Goal: Complete application form: Complete application form

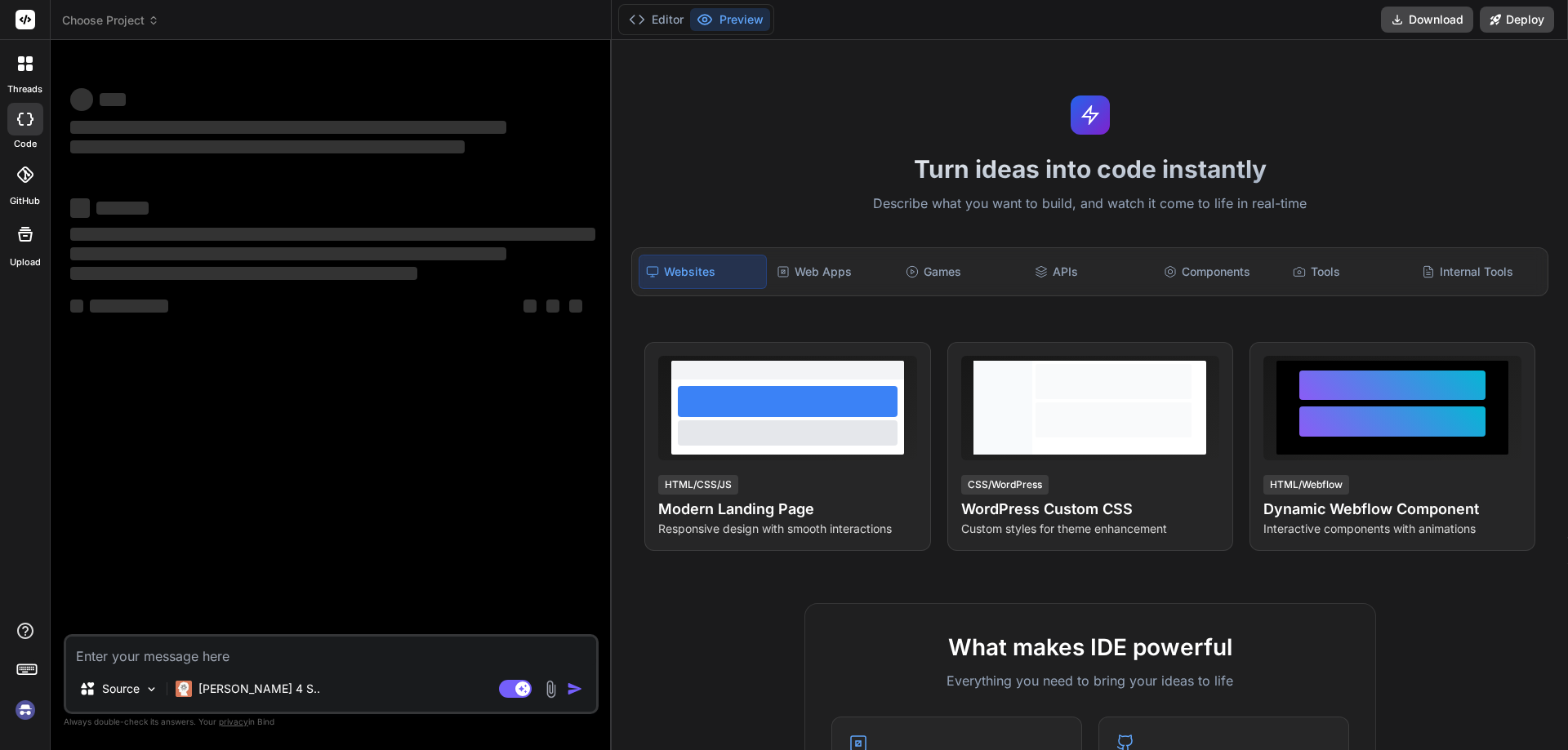
click at [415, 657] on textarea at bounding box center [331, 651] width 530 height 29
type textarea "x"
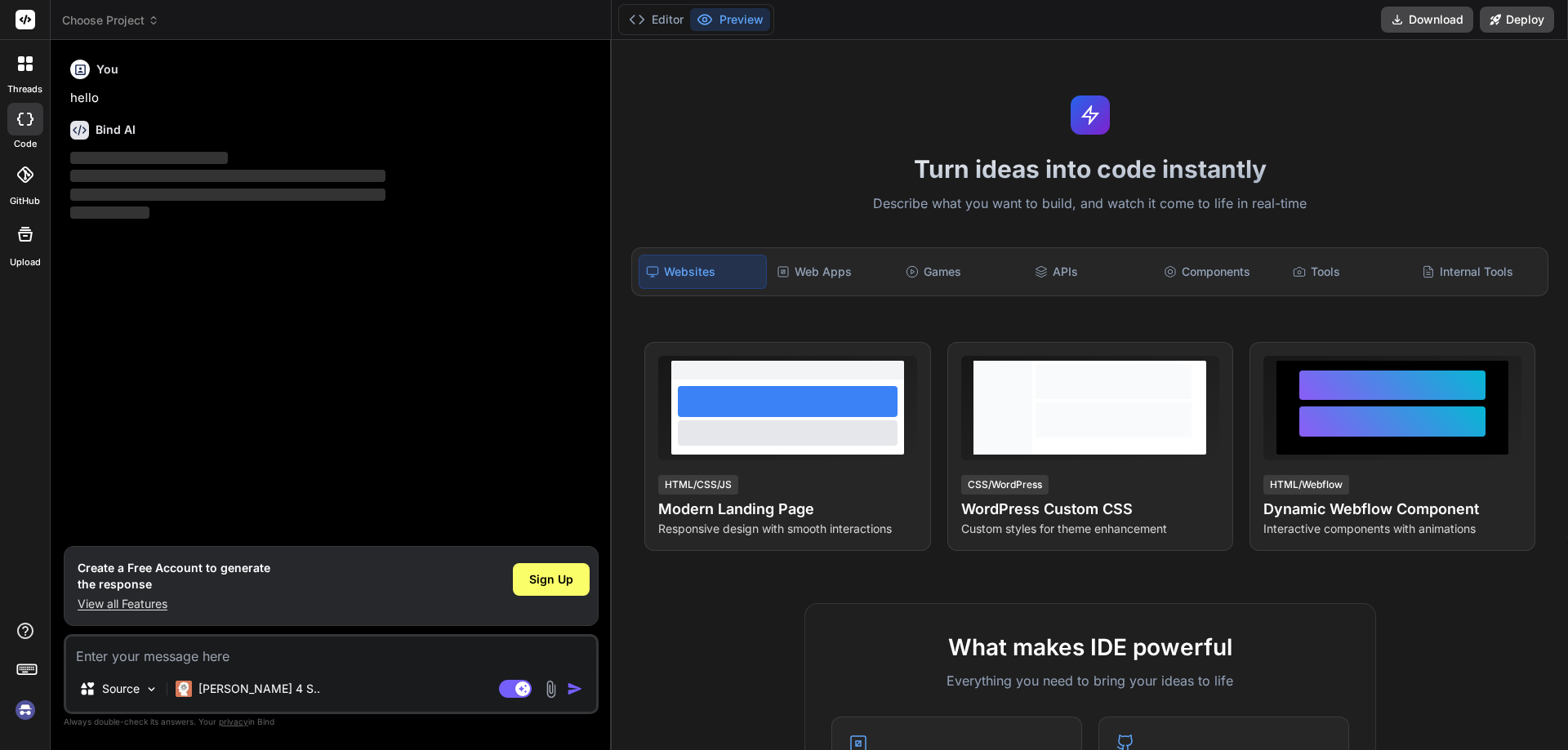
click at [126, 659] on textarea at bounding box center [331, 651] width 530 height 29
paste textarea "Why do you believe you deserve this promotion?*"
type textarea "Why do you believe you deserve this promotion?*"
type textarea "x"
type textarea "Why do you believe you deserve this promotion?"
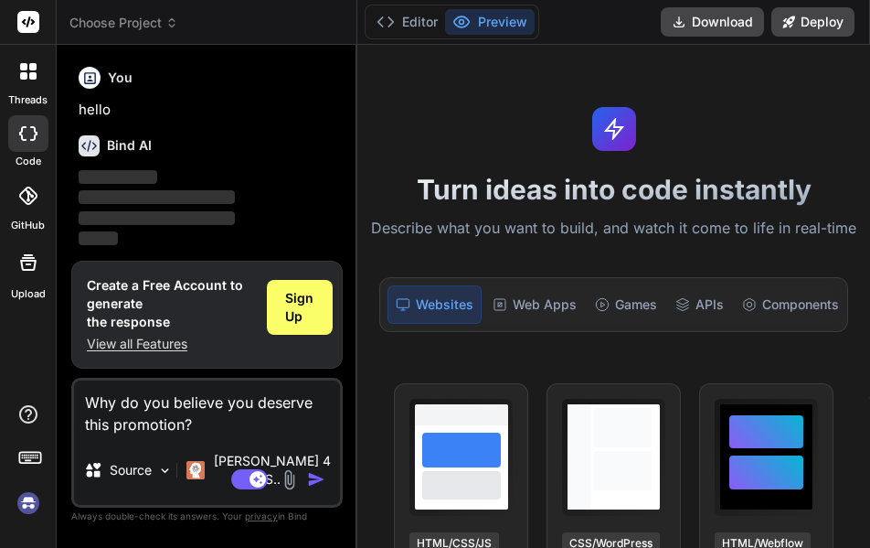
type textarea "x"
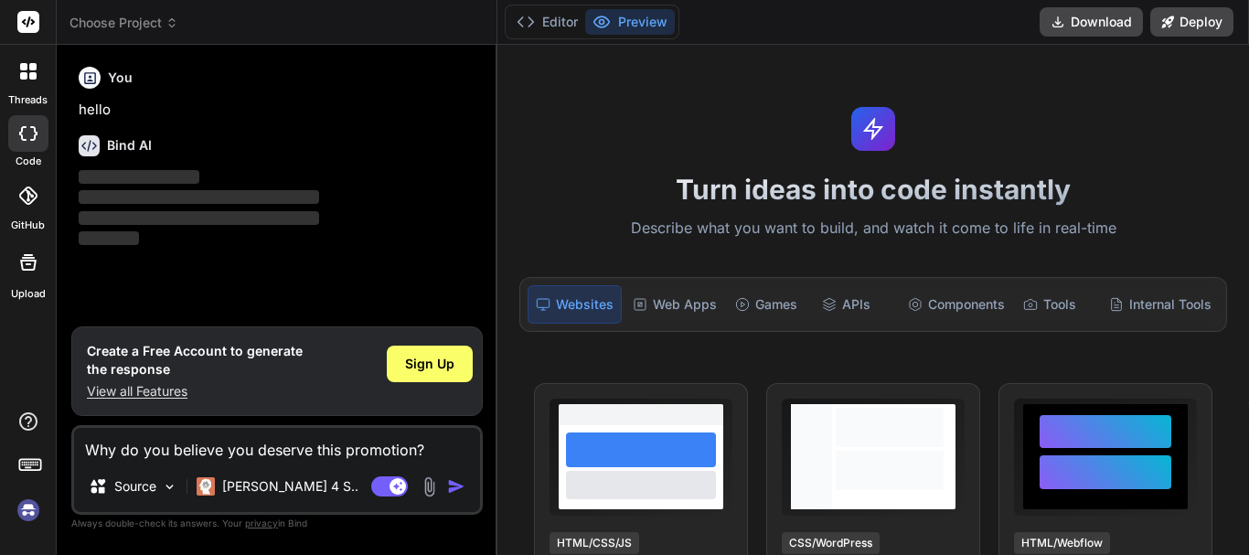
click at [434, 450] on textarea "Why do you believe you deserve this promotion?" at bounding box center [277, 444] width 406 height 33
type textarea "Why do you believe you deserve this promotion?"
click at [427, 368] on span "Sign Up" at bounding box center [429, 364] width 49 height 18
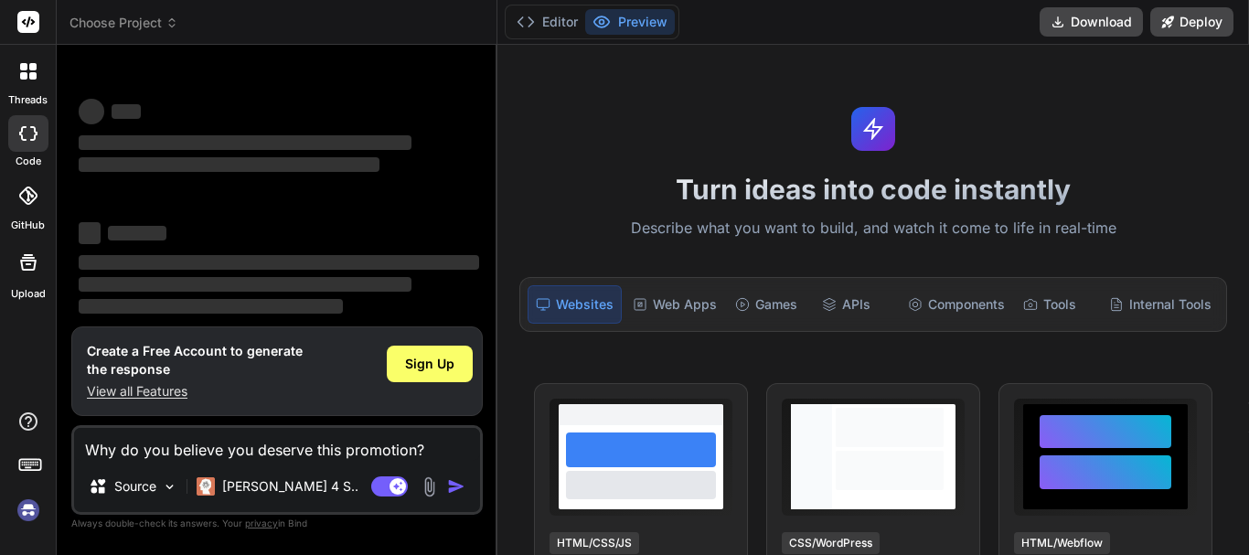
scroll to position [35, 0]
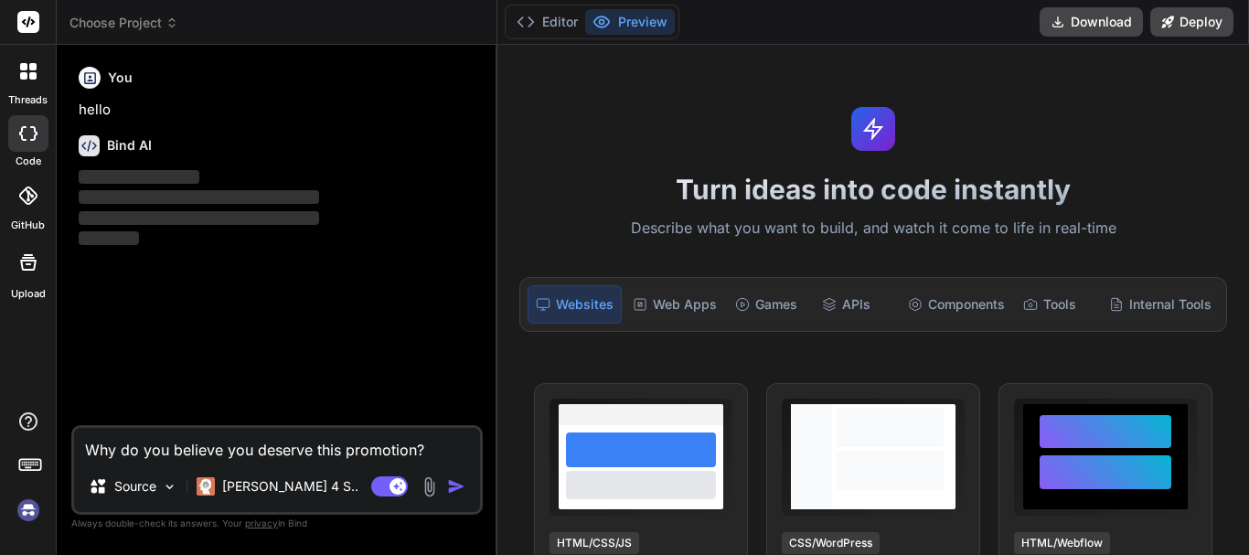
type textarea "x"
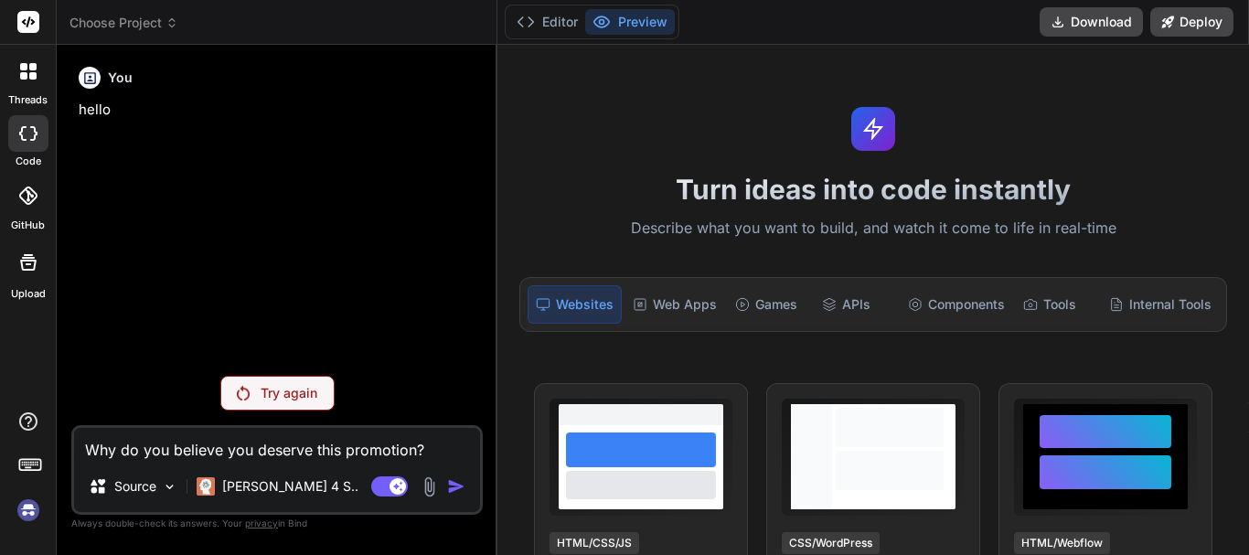
click at [439, 445] on textarea "Why do you believe you deserve this promotion?" at bounding box center [277, 444] width 406 height 33
type textarea "Why do you believe you deserve this promotion?"
type textarea "x"
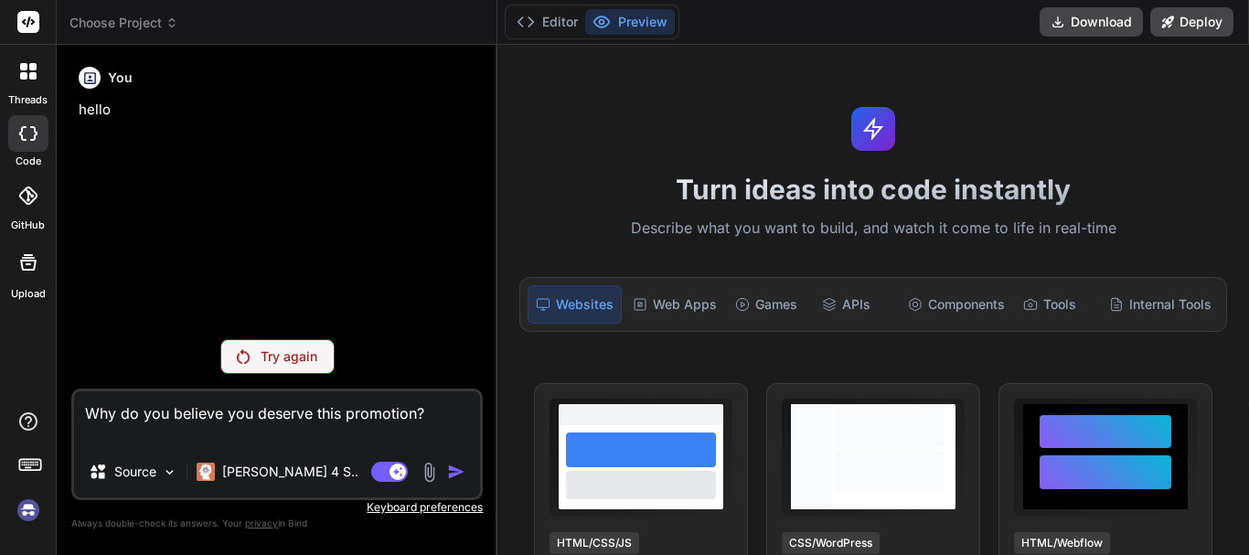
type textarea "Why do you believe you deserve this promotion?"
click at [244, 359] on img at bounding box center [243, 356] width 13 height 15
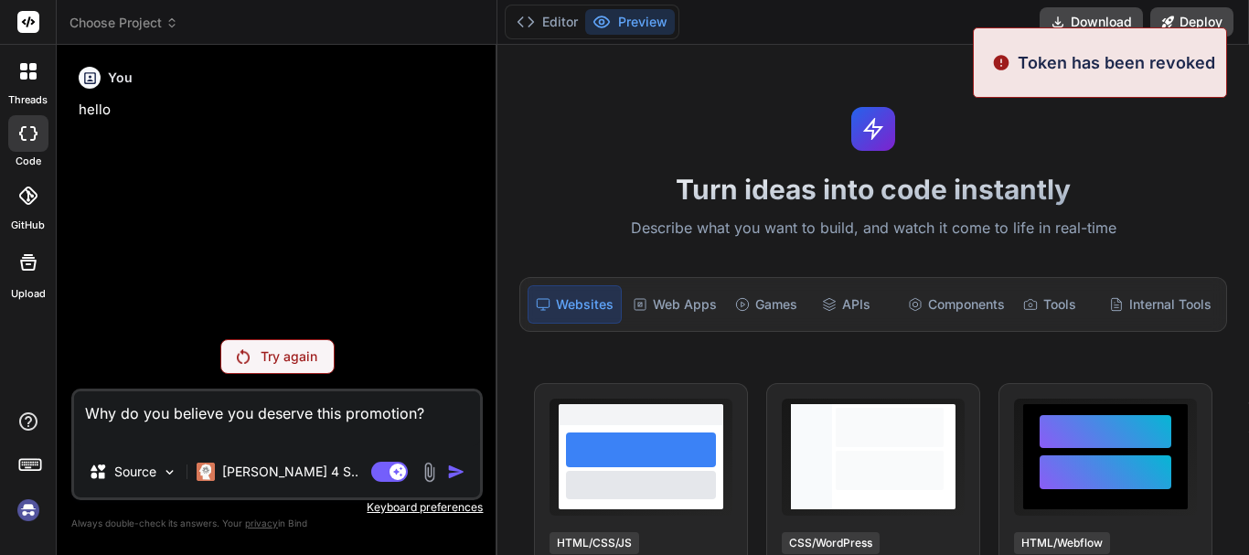
click at [451, 418] on textarea "Why do you believe you deserve this promotion?" at bounding box center [277, 418] width 406 height 55
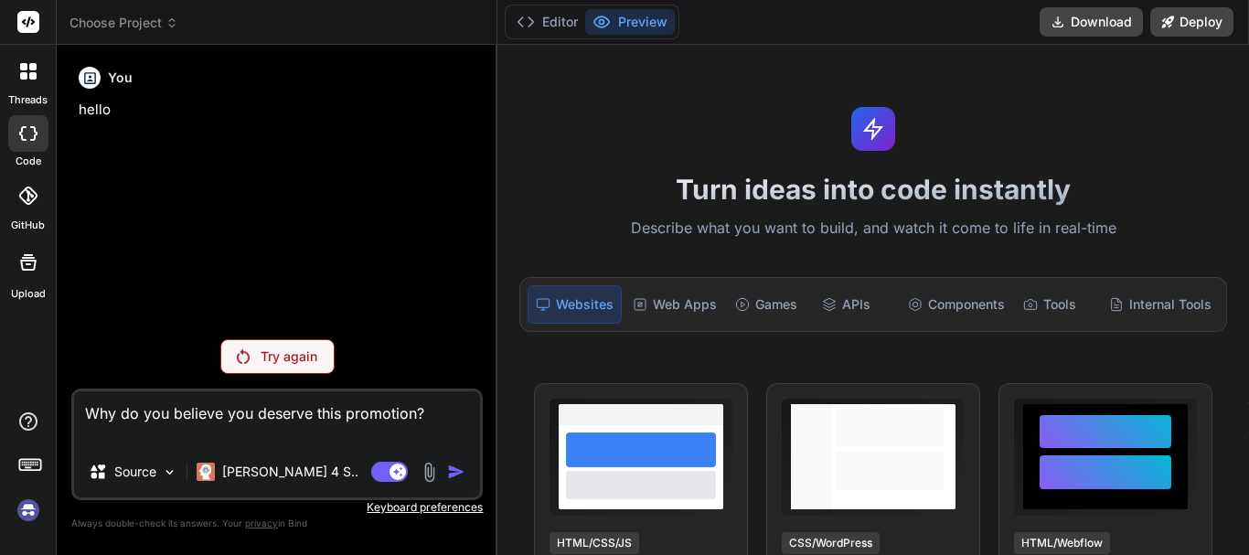
click at [451, 418] on textarea "Why do you believe you deserve this promotion?" at bounding box center [277, 418] width 406 height 55
click at [245, 355] on img at bounding box center [243, 356] width 13 height 15
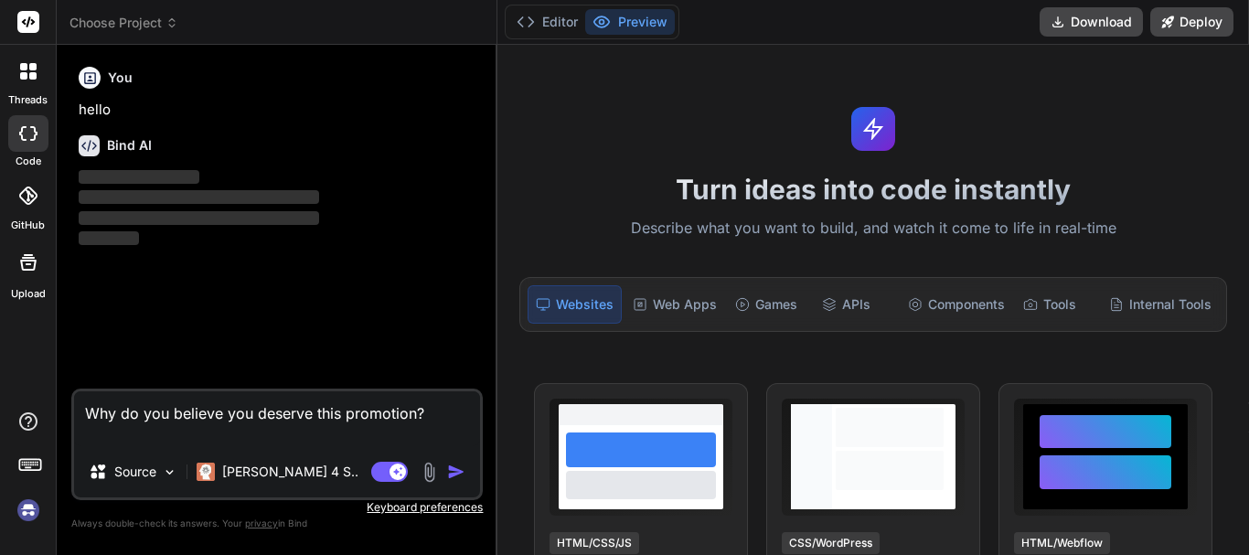
type textarea "x"
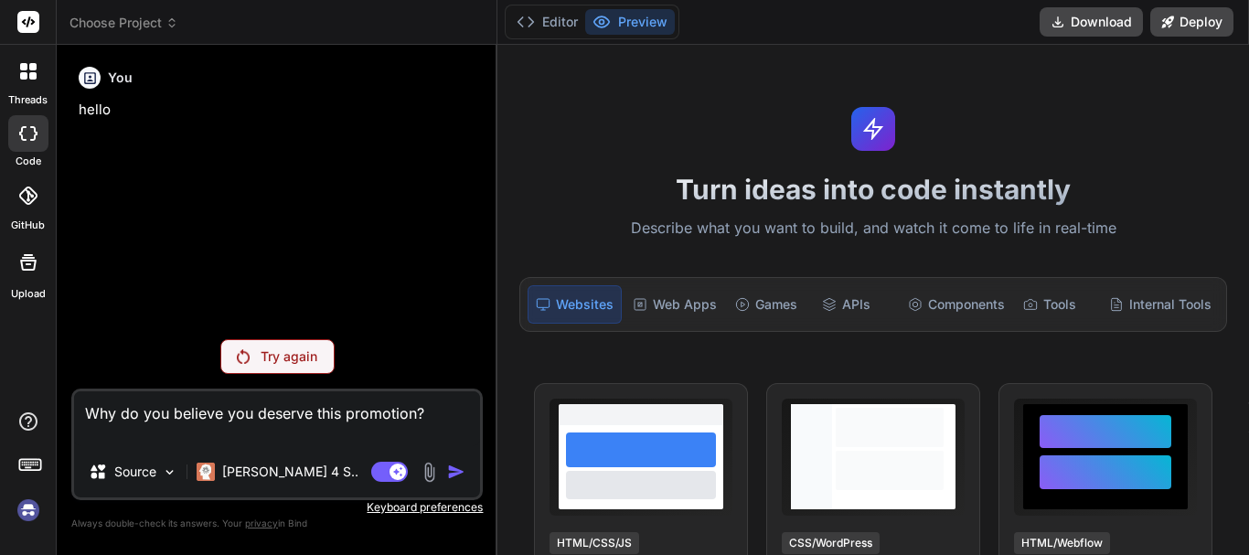
click at [440, 407] on textarea "Why do you believe you deserve this promotion?" at bounding box center [277, 418] width 406 height 55
type textarea "Why do you believe you deserve this promotion?"
type textarea "x"
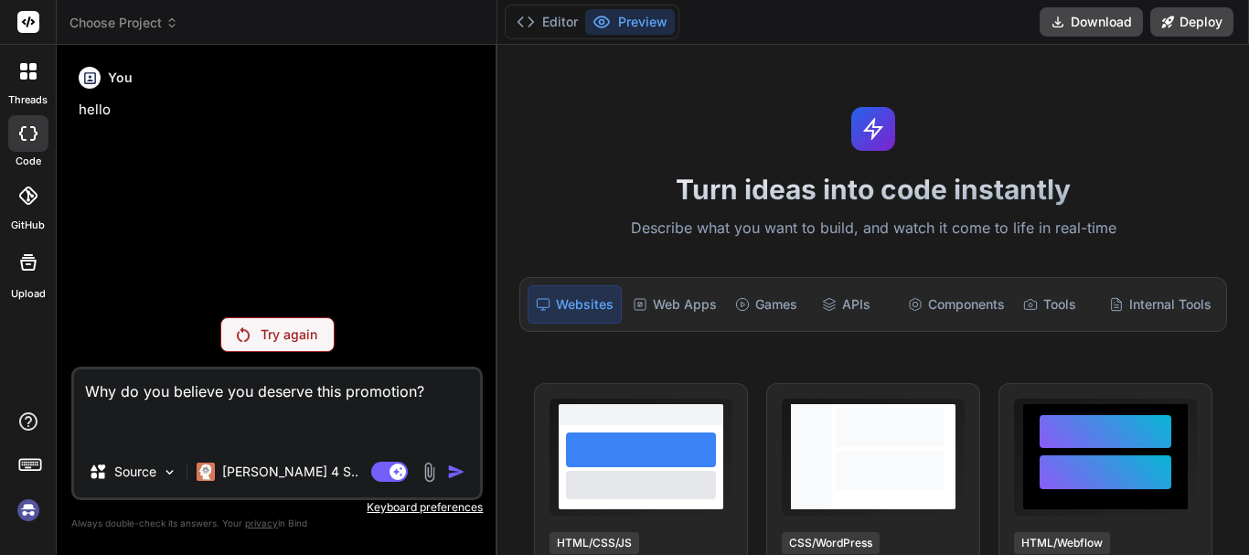
type textarea "Why do you believe you deserve this promotion?"
click at [247, 330] on img at bounding box center [243, 334] width 13 height 15
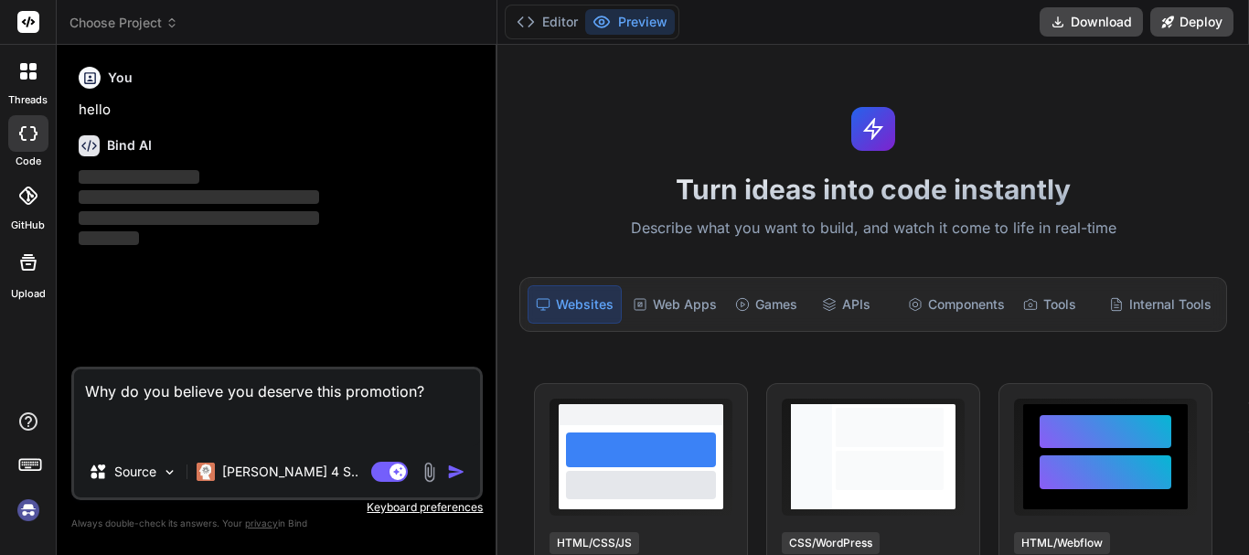
type textarea "x"
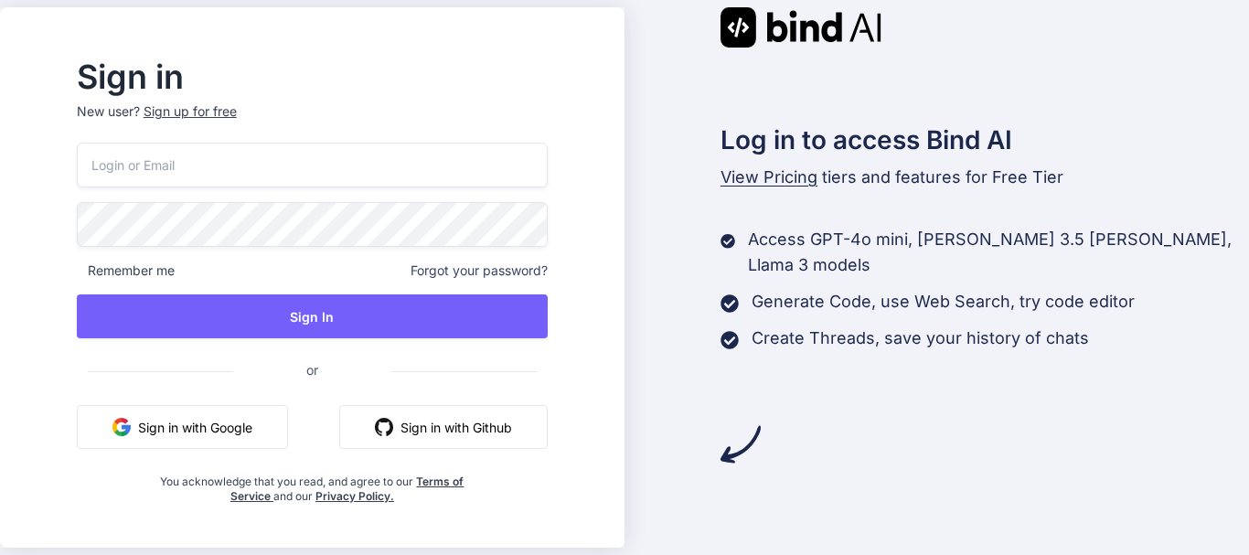
click at [227, 169] on input "email" at bounding box center [312, 165] width 471 height 45
type input "priyanka@yopmail.com"
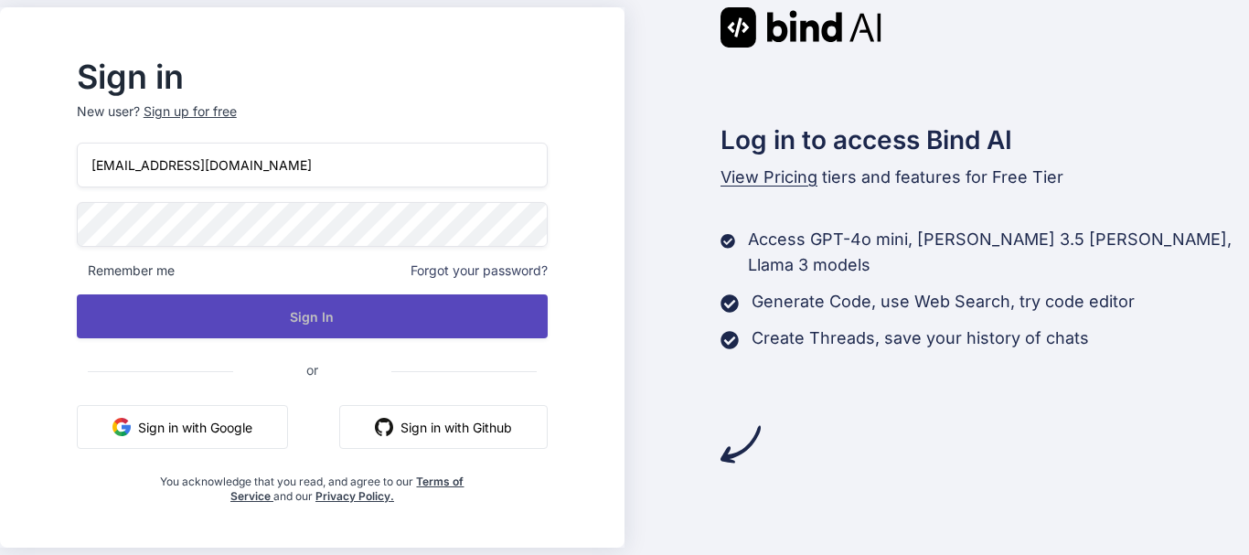
click at [389, 317] on button "Sign In" at bounding box center [312, 316] width 471 height 44
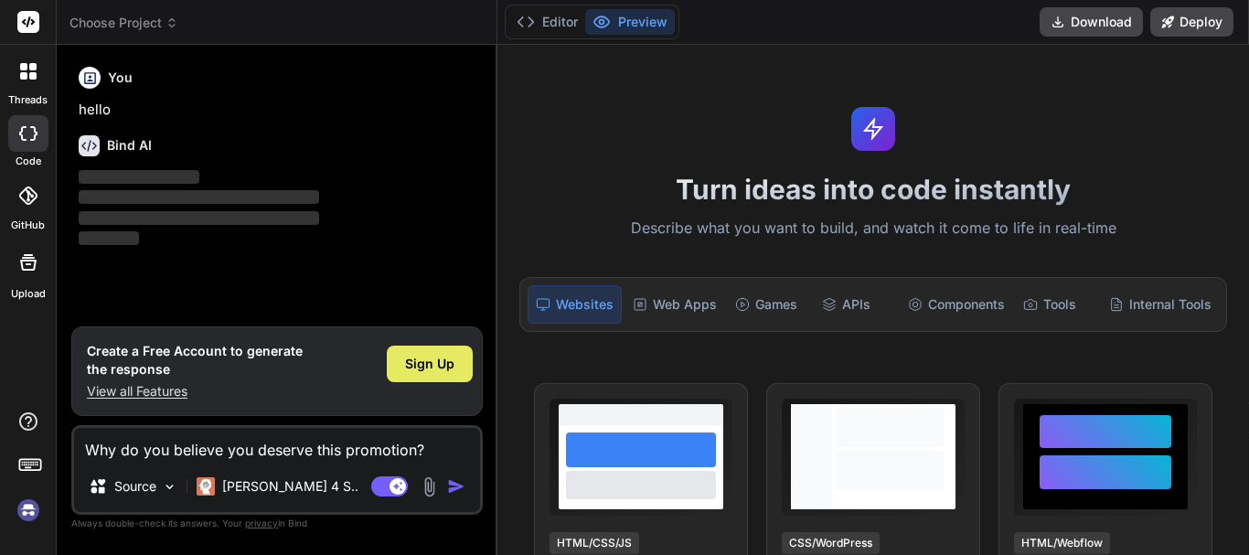
click at [427, 353] on div "Sign Up" at bounding box center [430, 364] width 86 height 37
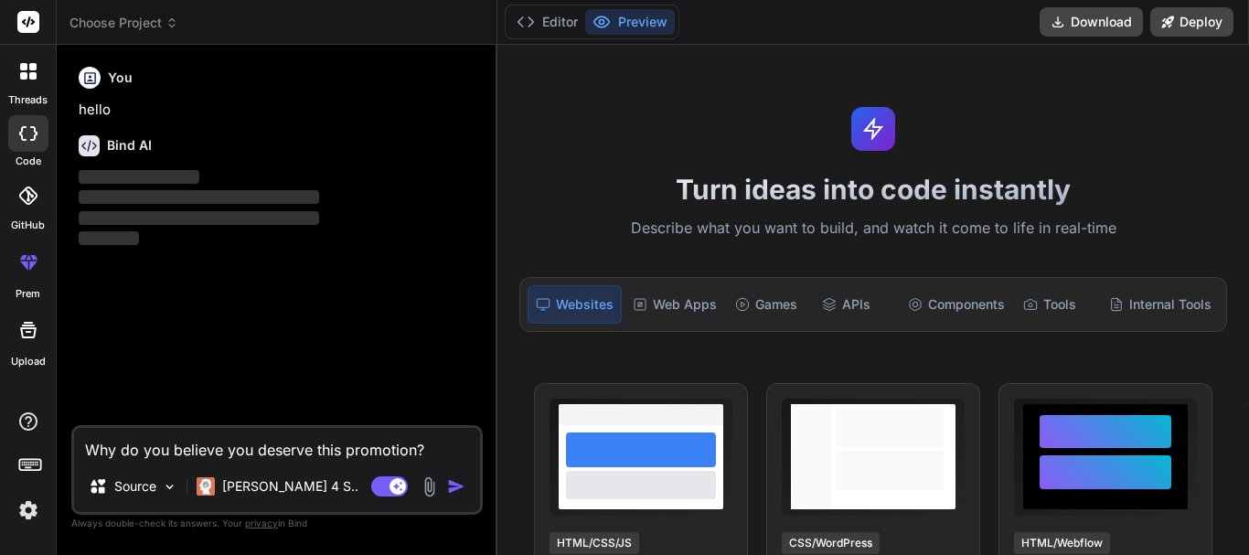
click at [438, 445] on textarea "Why do you believe you deserve this promotion?" at bounding box center [277, 444] width 406 height 33
type textarea "x"
type textarea "Why do you believe you deserve this promotion?"
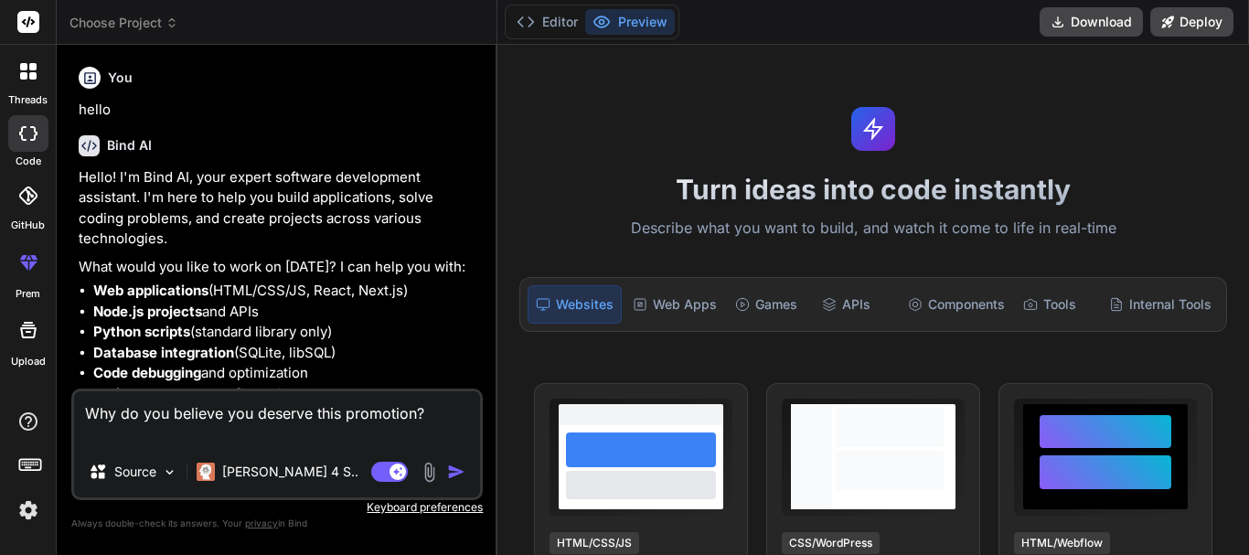
scroll to position [89, 0]
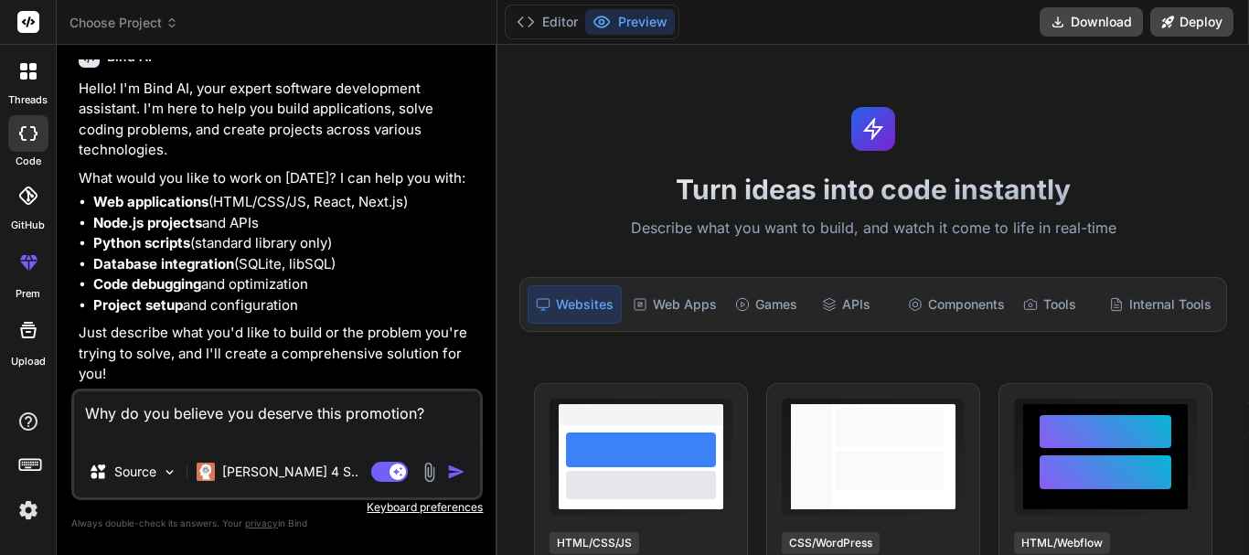
type textarea "x"
click at [120, 435] on textarea "Why do you believe you deserve this promotion?" at bounding box center [277, 418] width 406 height 55
click at [442, 420] on textarea "Why do you believe you deserve this promotion?" at bounding box center [277, 418] width 406 height 55
click at [147, 436] on textarea "Why do you believe you deserve this promotion?" at bounding box center [277, 418] width 406 height 55
type textarea "Why do you believe you deserve this promotion? i"
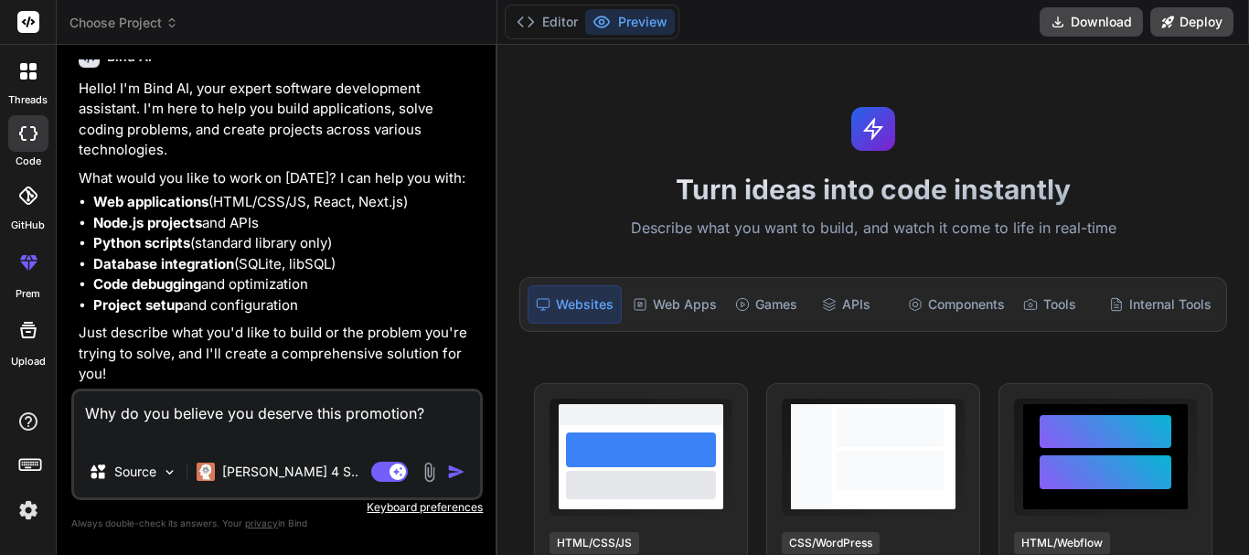
type textarea "x"
type textarea "Why do you believe you deserve this promotion? i"
type textarea "x"
type textarea "Why do you believe you deserve this promotion? i a"
type textarea "x"
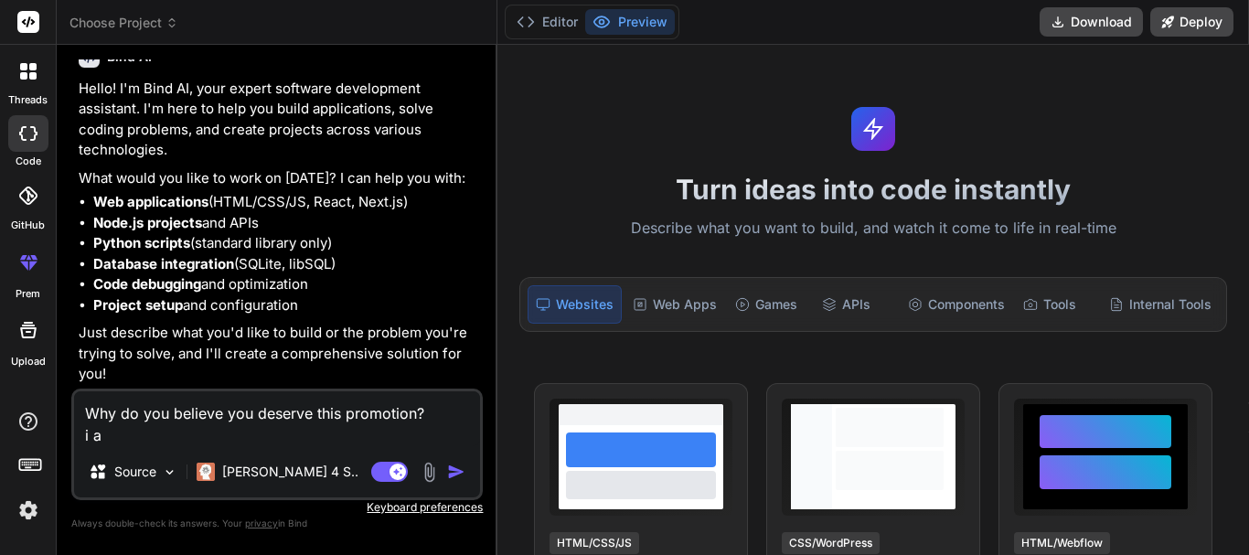
type textarea "Why do you believe you deserve this promotion? i am"
type textarea "x"
type textarea "Why do you believe you deserve this promotion? i am"
type textarea "x"
type textarea "Why do you believe you deserve this promotion? i am w"
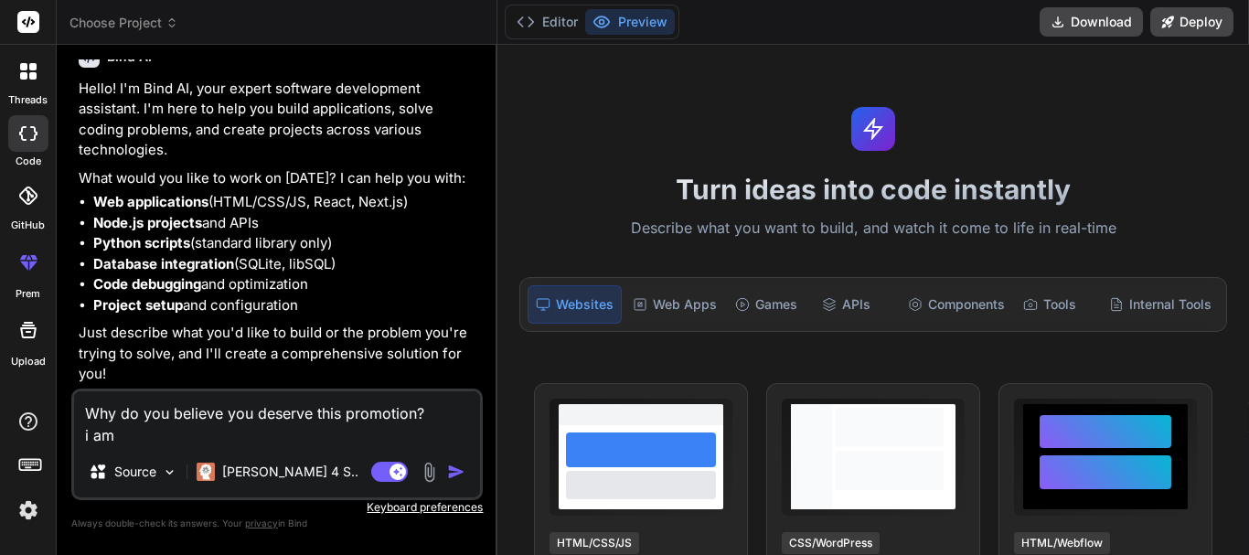
type textarea "x"
type textarea "Why do you believe you deserve this promotion? i am wo"
type textarea "x"
type textarea "Why do you believe you deserve this promotion? i am wor"
type textarea "x"
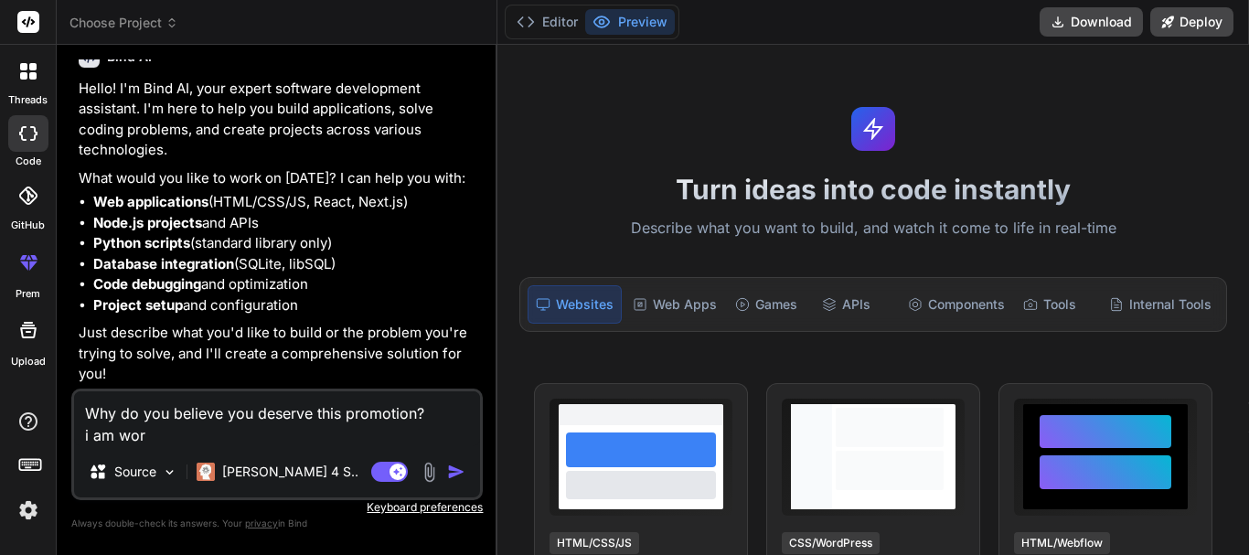
type textarea "Why do you believe you deserve this promotion? i am work"
type textarea "x"
type textarea "Why do you believe you deserve this promotion? i am worki"
type textarea "x"
type textarea "Why do you believe you deserve this promotion? i am workin"
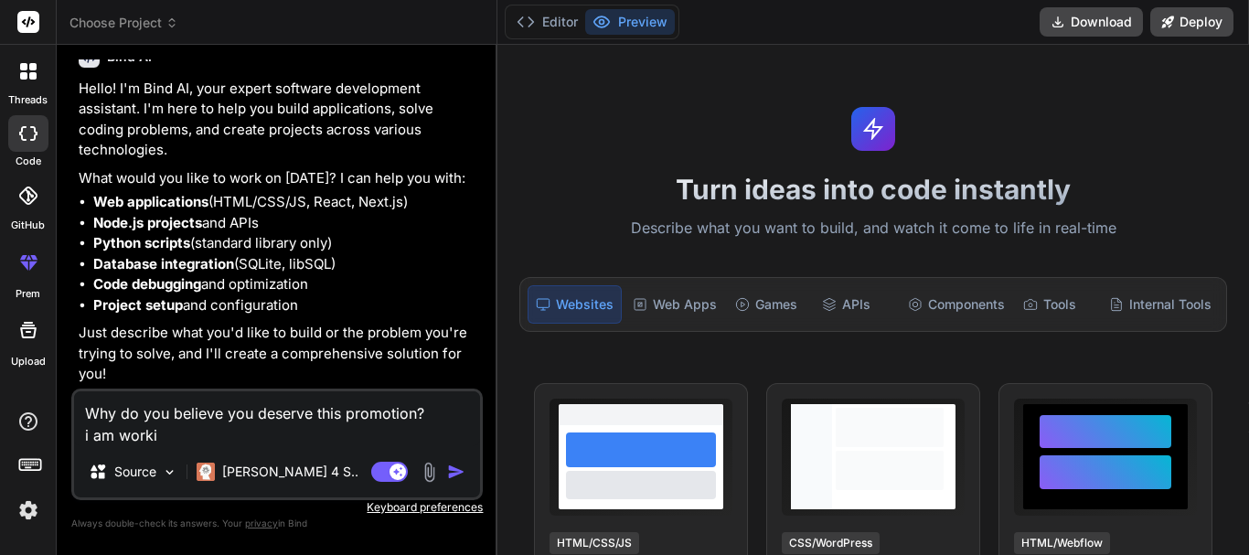
type textarea "x"
type textarea "Why do you believe you deserve this promotion? i am working"
type textarea "x"
type textarea "Why do you believe you deserve this promotion? i am working"
type textarea "x"
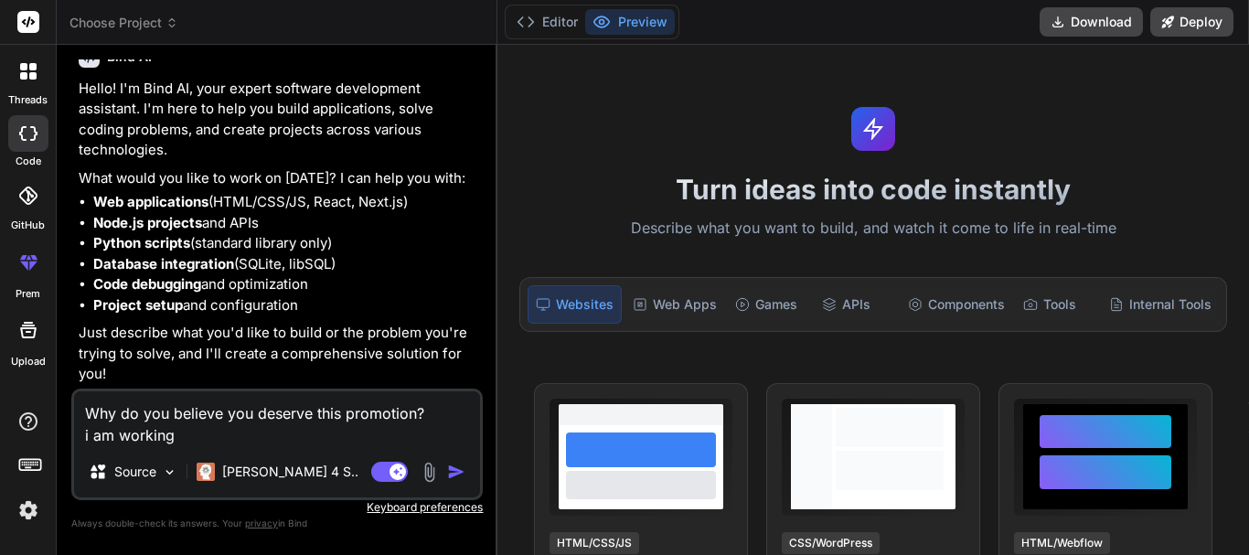
type textarea "Why do you believe you deserve this promotion? i am working a"
type textarea "x"
type textarea "Why do you believe you deserve this promotion? i am working as"
type textarea "x"
type textarea "Why do you believe you deserve this promotion? i am working as"
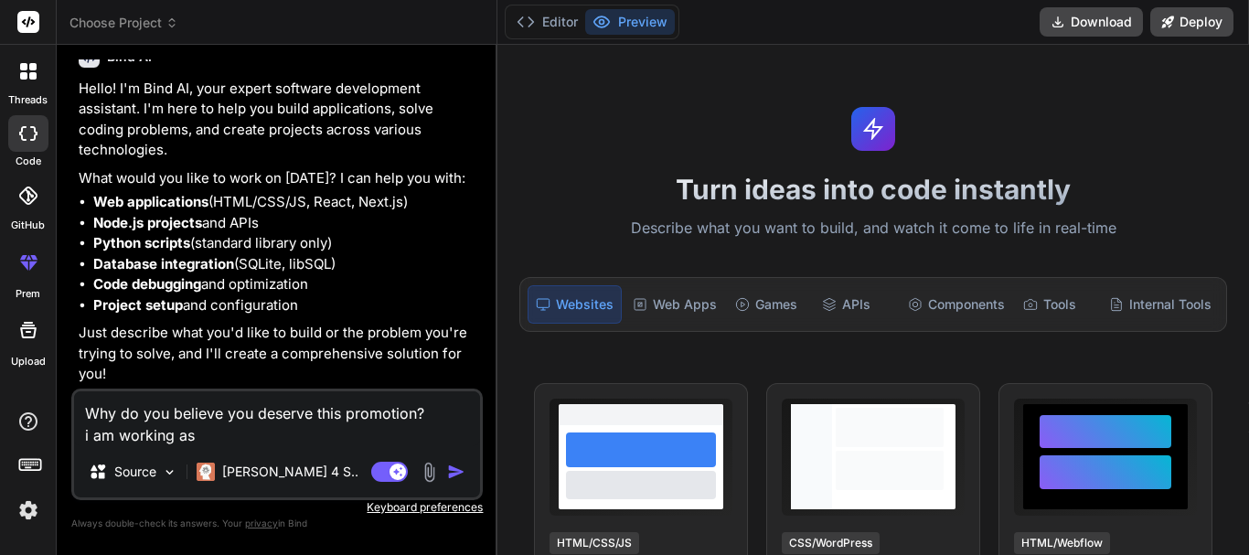
type textarea "x"
type textarea "Why do you believe you deserve this promotion? i am working as a"
type textarea "x"
type textarea "Why do you believe you deserve this promotion? i am working as a"
type textarea "x"
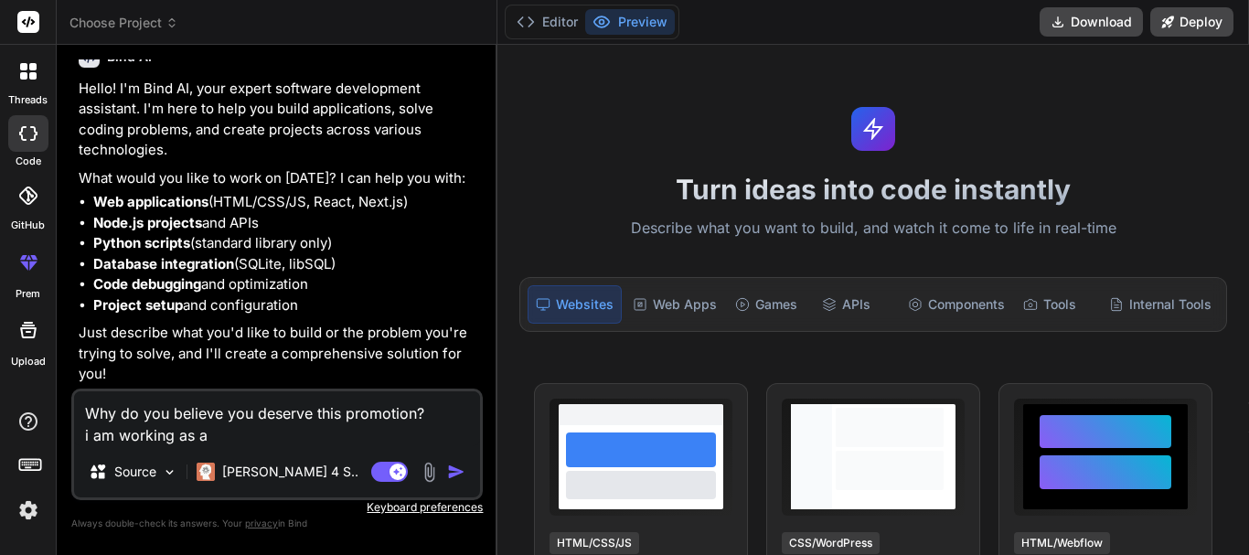
type textarea "Why do you believe you deserve this promotion? i am working as a t"
type textarea "x"
type textarea "Why do you believe you deserve this promotion? i am working as a tr"
type textarea "x"
type textarea "Why do you believe you deserve this promotion? i am working as a tra"
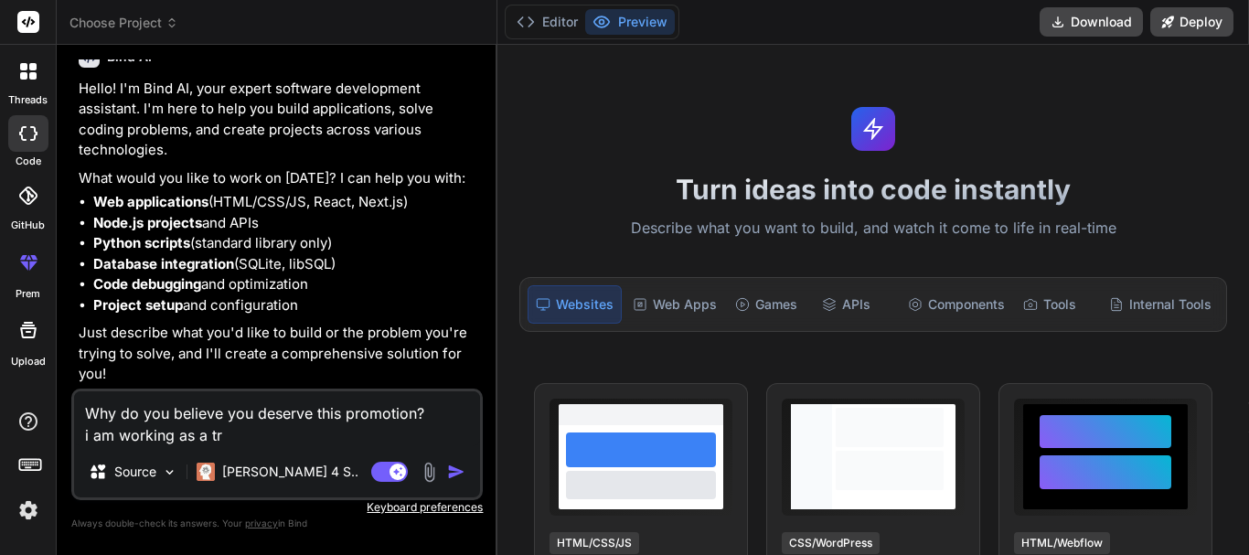
type textarea "x"
type textarea "Why do you believe you deserve this promotion? i am working as a trai"
type textarea "x"
type textarea "Why do you believe you deserve this promotion? i am working as a train"
type textarea "x"
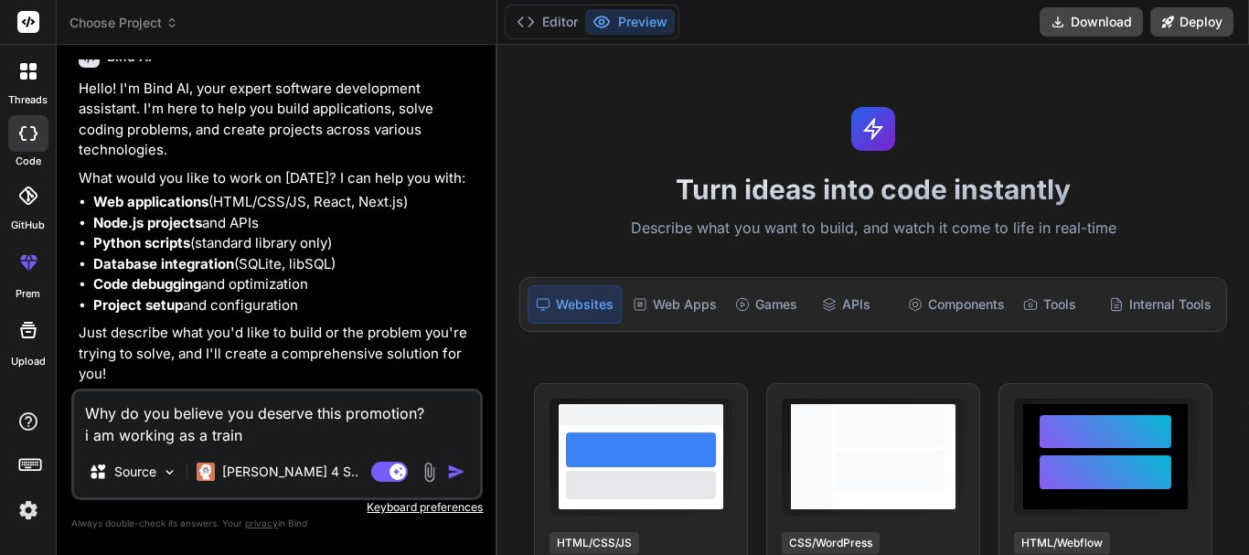
type textarea "Why do you believe you deserve this promotion? i am working as a traine"
type textarea "x"
type textarea "Why do you believe you deserve this promotion? i am working as a trainee"
type textarea "x"
type textarea "Why do you believe you deserve this promotion? i am working as a trainee"
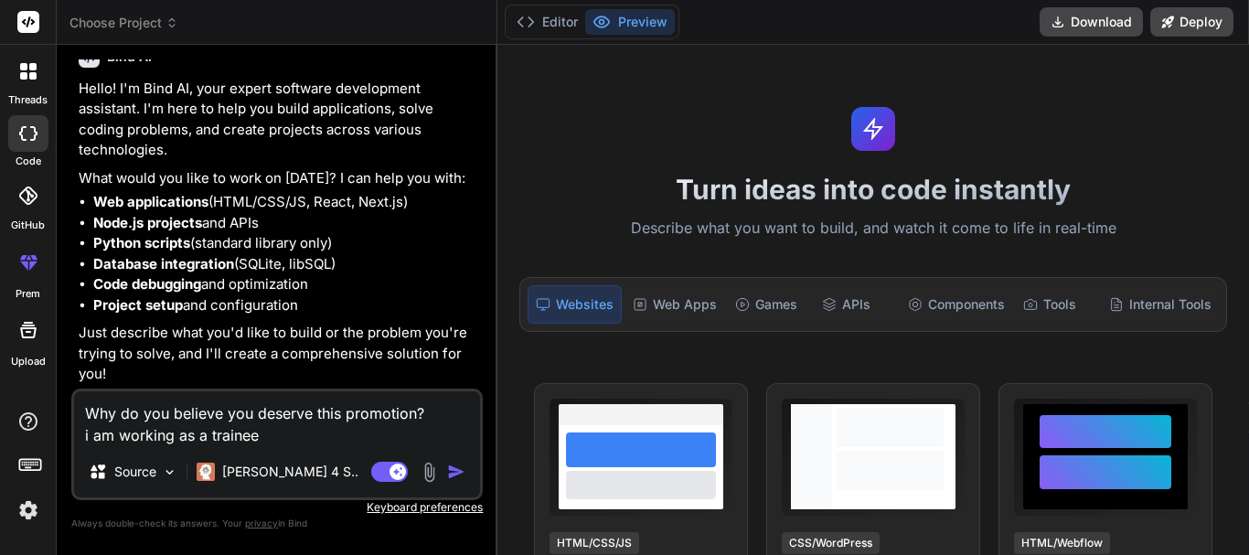
type textarea "x"
type textarea "Why do you believe you deserve this promotion? i am working as a trainee a"
type textarea "x"
type textarea "Why do you believe you deserve this promotion? i am working as a trainee as"
type textarea "x"
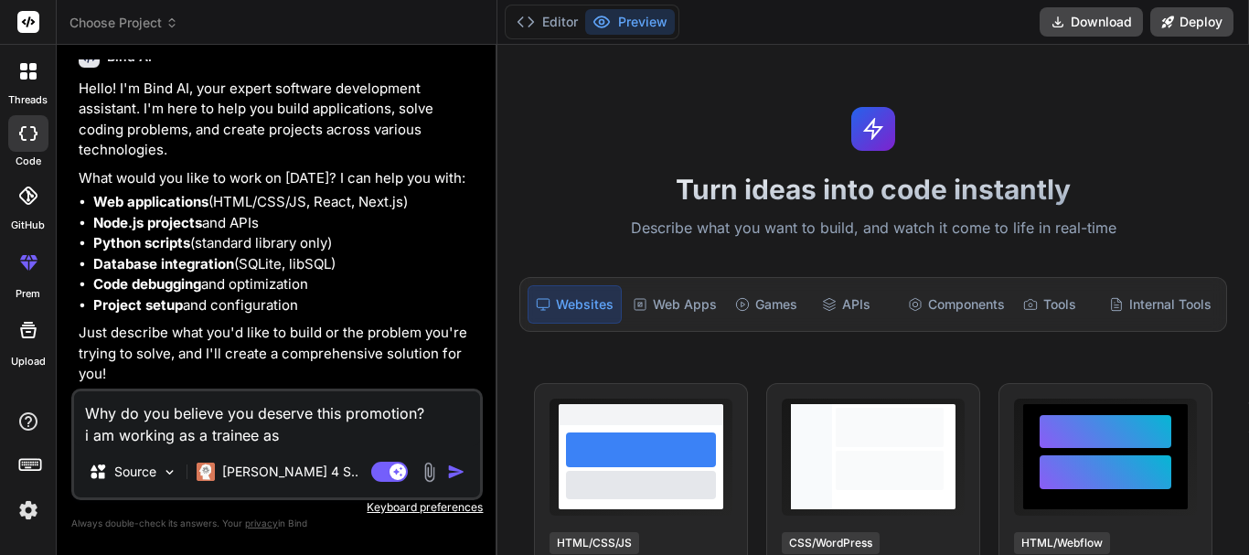
type textarea "Why do you believe you deserve this promotion? i am working as a trainee a"
type textarea "x"
type textarea "Why do you believe you deserve this promotion? i am working as a trainee a"
type textarea "x"
type textarea "Why do you believe you deserve this promotion? i am working as a trainee a ."
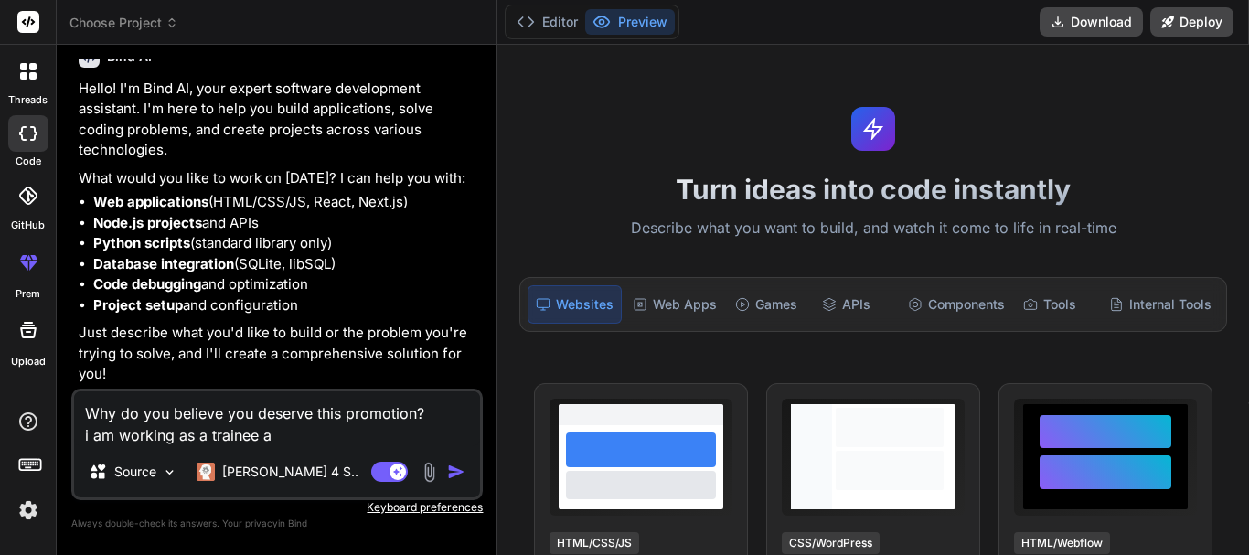
type textarea "x"
type textarea "Why do you believe you deserve this promotion? i am working as a trainee a .n"
type textarea "x"
type textarea "Why do you believe you deserve this promotion? i am working as a trainee a .ne"
type textarea "x"
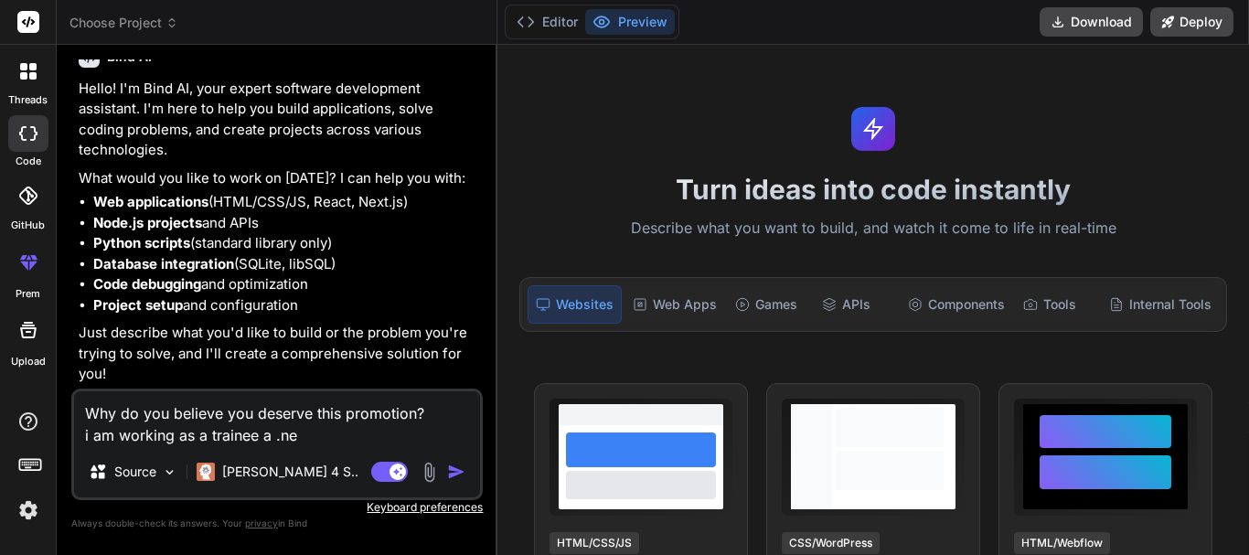
type textarea "Why do you believe you deserve this promotion? i am working as a trainee a .net"
type textarea "x"
type textarea "Why do you believe you deserve this promotion? i am working as a trainee a .net"
type textarea "x"
type textarea "Why do you believe you deserve this promotion? i am working as a trainee a .net"
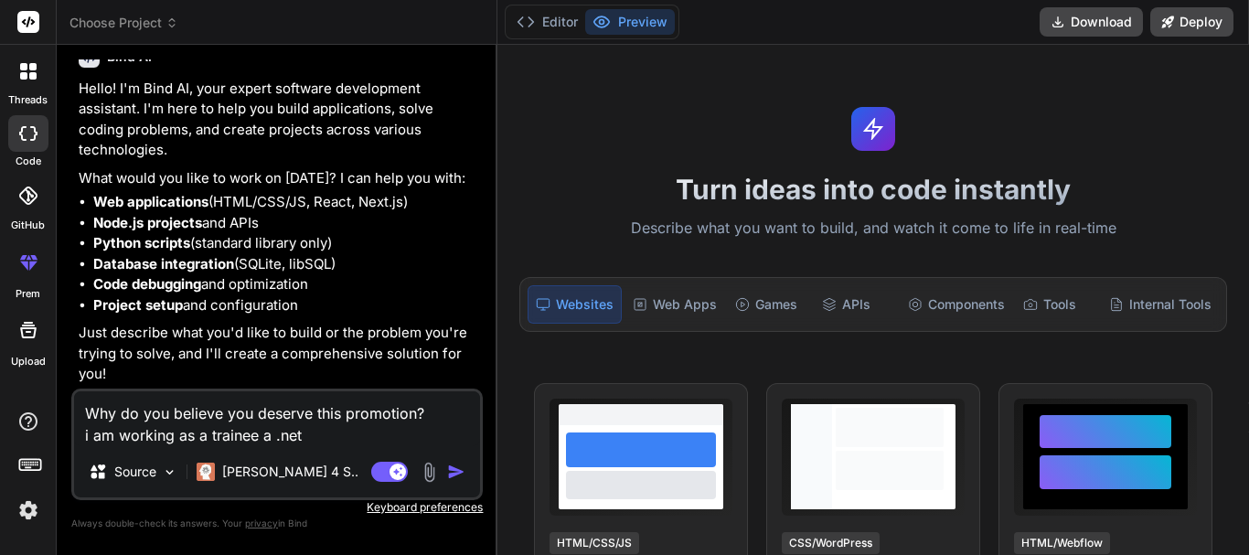
type textarea "x"
type textarea "Why do you believe you deserve this promotion? i am working as a trainee a .ne"
type textarea "x"
type textarea "Why do you believe you deserve this promotion? i am working as a trainee a .n"
type textarea "x"
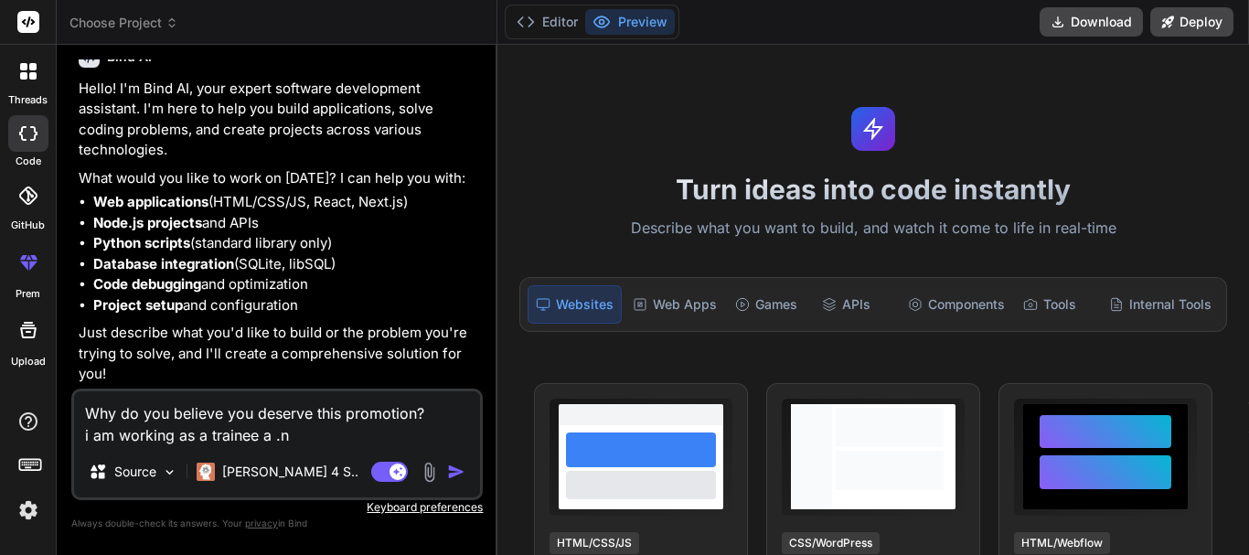
type textarea "Why do you believe you deserve this promotion? i am working as a trainee a ."
type textarea "x"
type textarea "Why do you believe you deserve this promotion? i am working as a trainee a"
type textarea "x"
type textarea "Why do you believe you deserve this promotion? i am working as a trainee a"
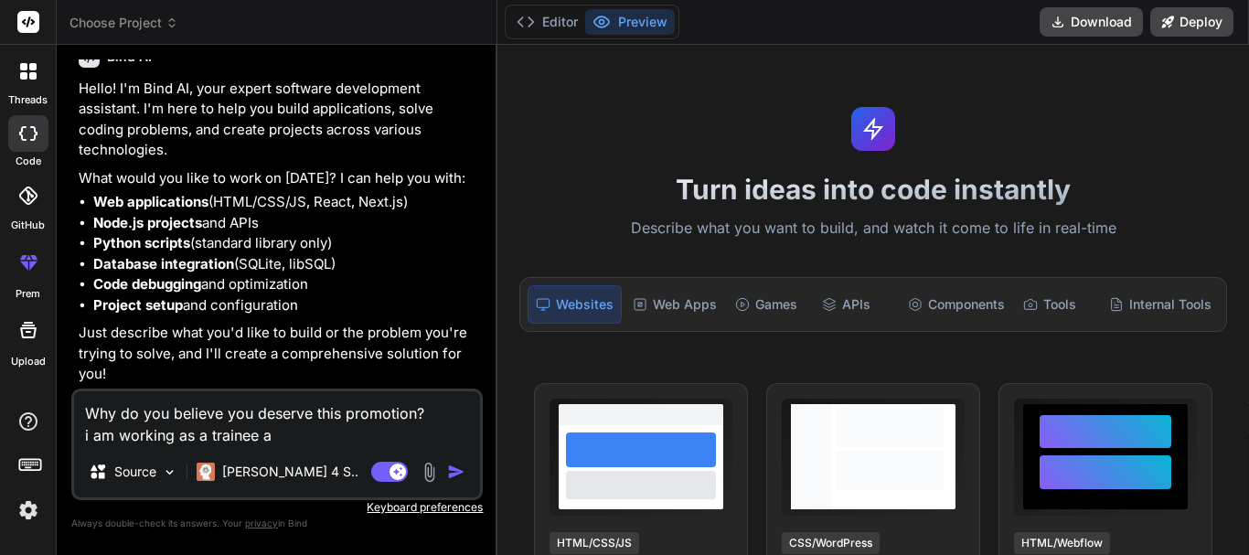
type textarea "x"
type textarea "Why do you believe you deserve this promotion? i am working as a trainee"
type textarea "x"
type textarea "Why do you believe you deserve this promotion? i am working as a trainee a"
type textarea "x"
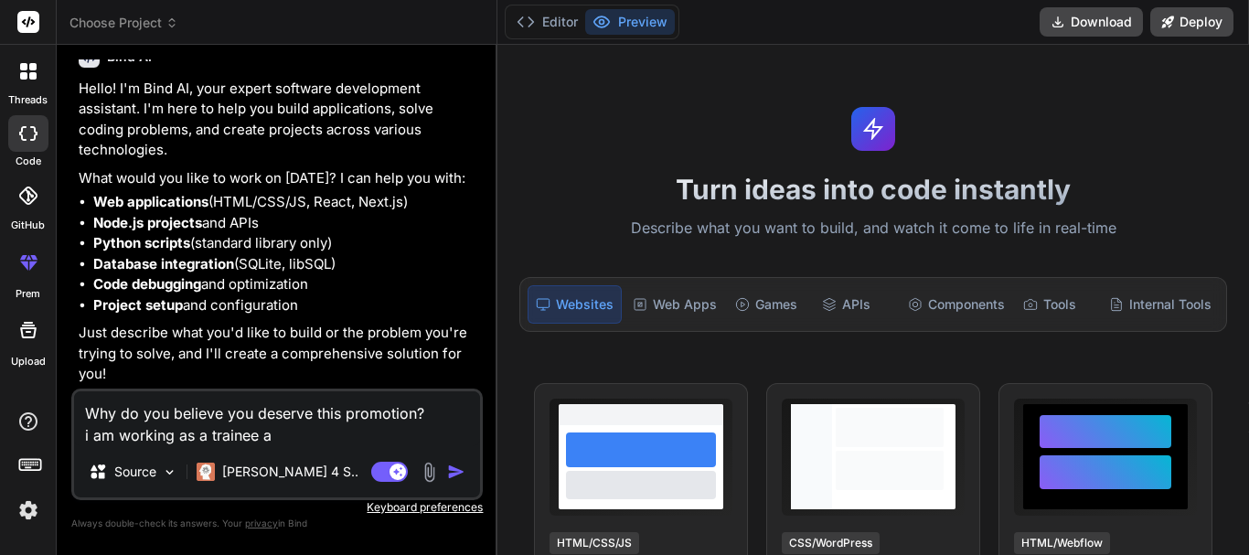
type textarea "Why do you believe you deserve this promotion? i am working as a trainee as"
type textarea "x"
type textarea "Why do you believe you deserve this promotion? i am working as a trainee as"
type textarea "x"
type textarea "Why do you believe you deserve this promotion? i am working as a trainee as a"
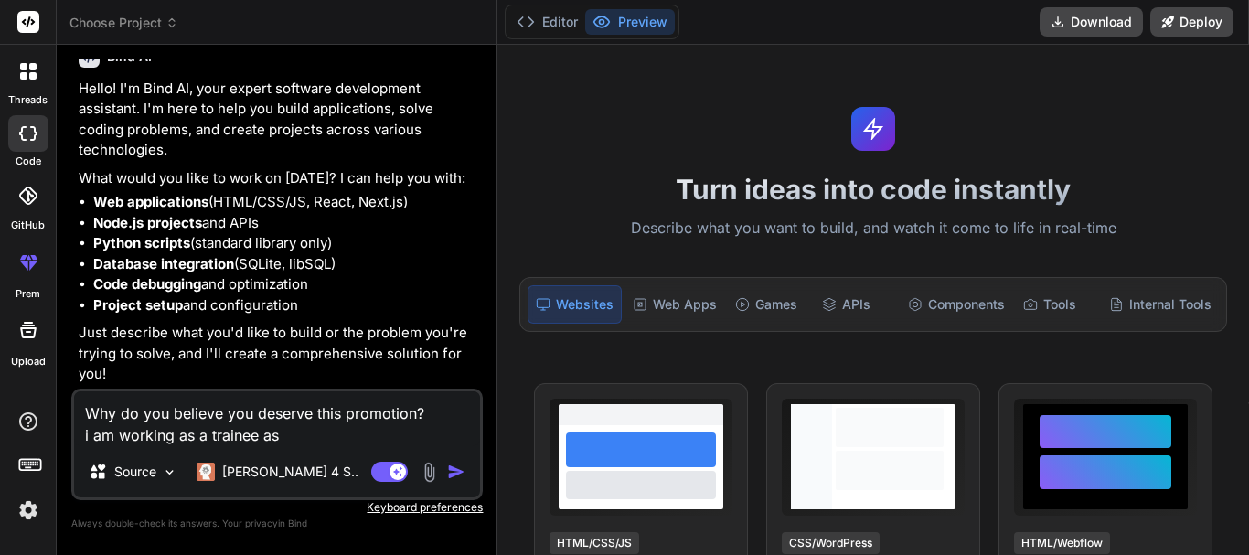
type textarea "x"
type textarea "Why do you believe you deserve this promotion? i am working as a trainee as a"
type textarea "x"
type textarea "Why do you believe you deserve this promotion? i am working as a trainee as a ."
type textarea "x"
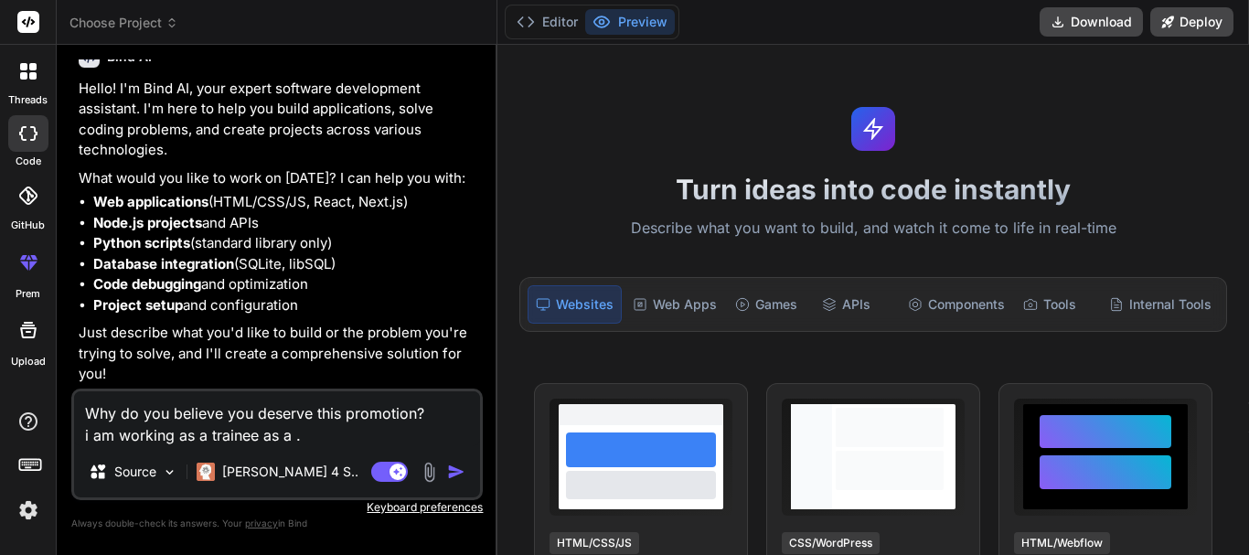
type textarea "Why do you believe you deserve this promotion? i am working as a trainee as a .n"
type textarea "x"
type textarea "Why do you believe you deserve this promotion? i am working as a trainee as a .…"
type textarea "x"
type textarea "Why do you believe you deserve this promotion? i am working as a trainee as a .…"
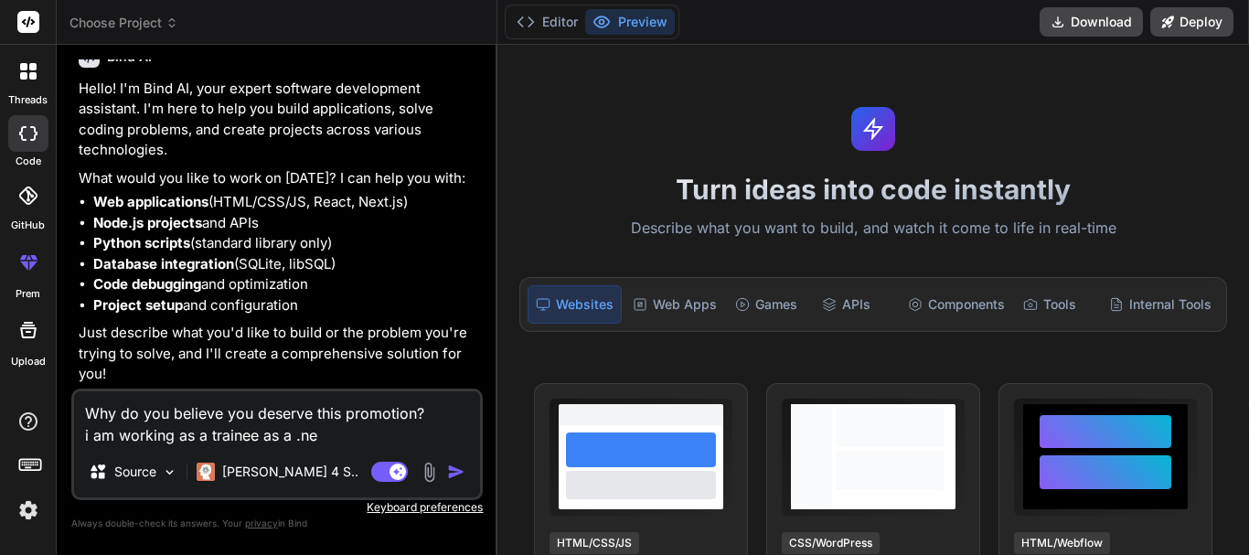
type textarea "x"
type textarea "Why do you believe you deserve this promotion? i am working as a trainee as a .…"
type textarea "x"
type textarea "Why do you believe you deserve this promotion? i am working as a trainee as a .…"
type textarea "x"
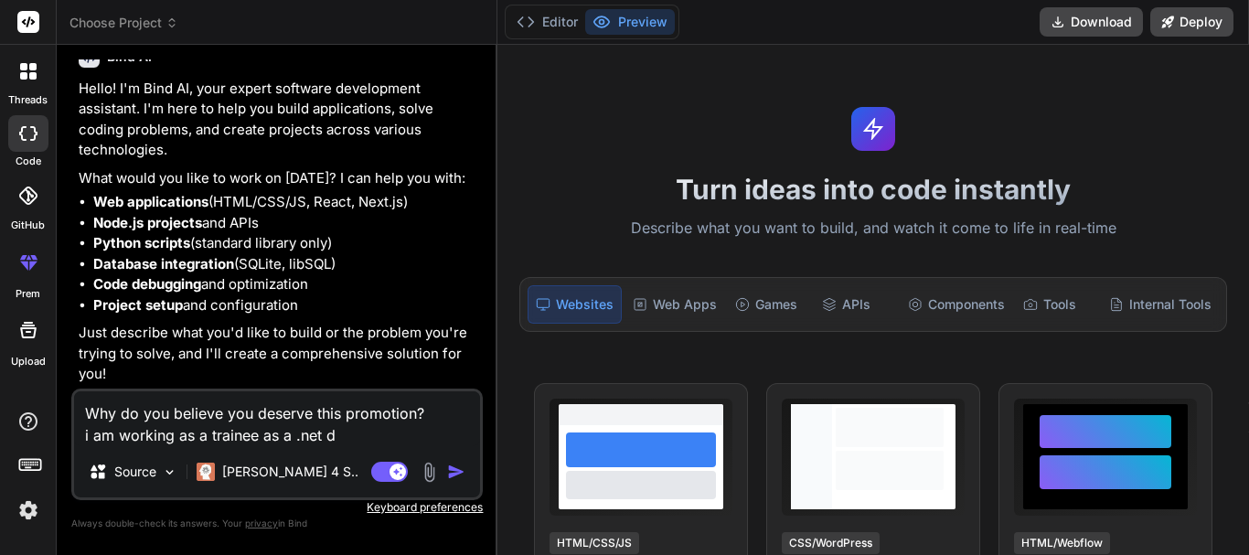
type textarea "Why do you believe you deserve this promotion? i am working as a trainee as a .…"
type textarea "x"
type textarea "Why do you believe you deserve this promotion? i am working as a trainee as a .…"
type textarea "x"
type textarea "Why do you believe you deserve this promotion? i am working as a trainee as a .…"
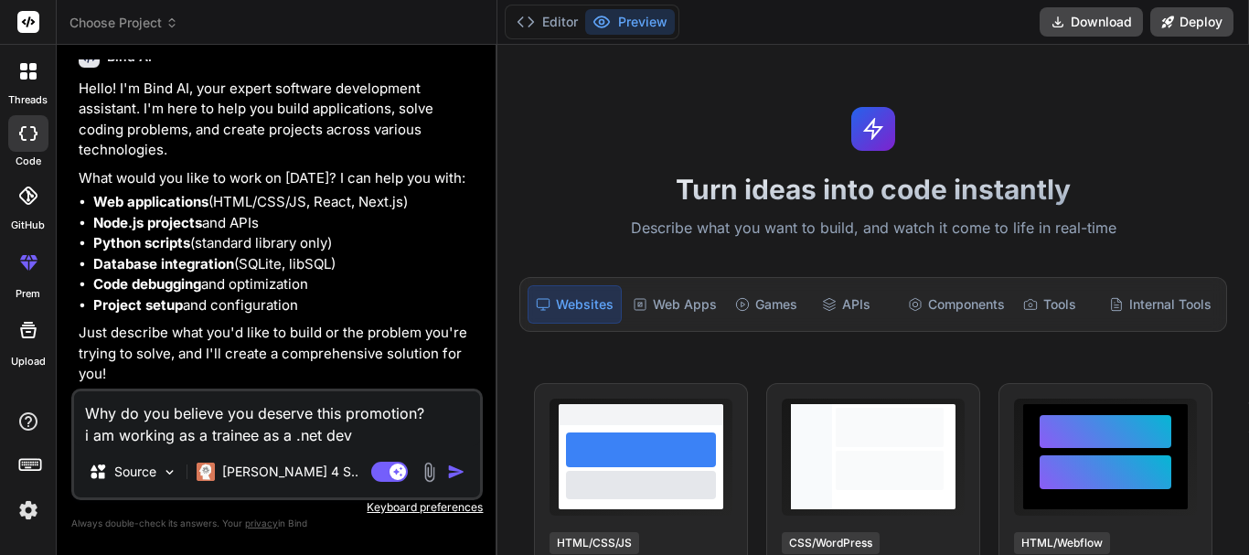
type textarea "x"
type textarea "Why do you believe you deserve this promotion? i am working as a trainee as a .…"
type textarea "x"
type textarea "Why do you believe you deserve this promotion? i am working as a trainee as a .…"
type textarea "x"
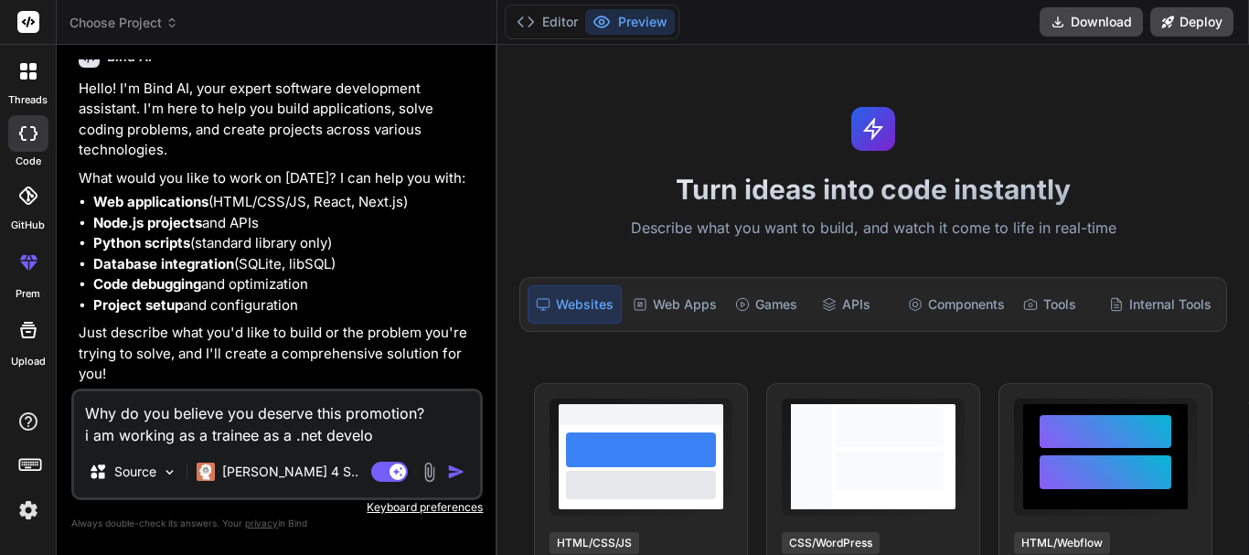
type textarea "Why do you believe you deserve this promotion? i am working as a trainee as a .…"
type textarea "x"
type textarea "Why do you believe you deserve this promotion? i am working as a trainee as a .…"
type textarea "x"
type textarea "Why do you believe you deserve this promotion? i am working as a trainee as a .…"
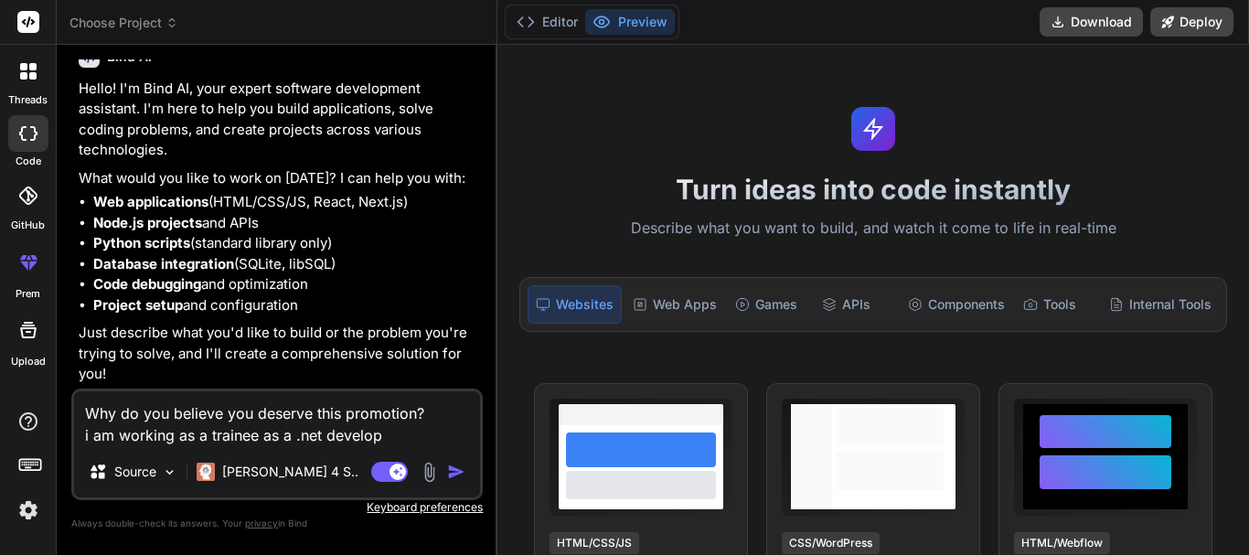
type textarea "x"
type textarea "Why do you believe you deserve this promotion? i am working as a trainee as a .…"
type textarea "x"
type textarea "Why do you believe you deserve this promotion? i am working as a trainee as a .…"
type textarea "x"
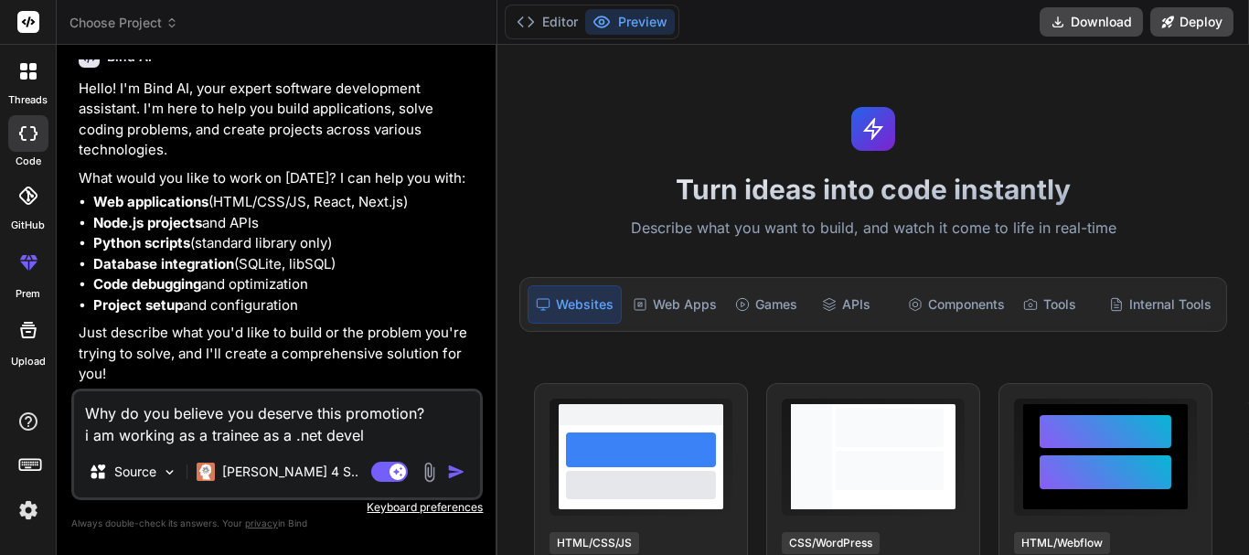
type textarea "Why do you believe you deserve this promotion? i am working as a trainee as a .…"
type textarea "x"
type textarea "Why do you believe you deserve this promotion? i am working as a trainee as a .…"
type textarea "x"
type textarea "Why do you believe you deserve this promotion? i am working as a trainee as a .…"
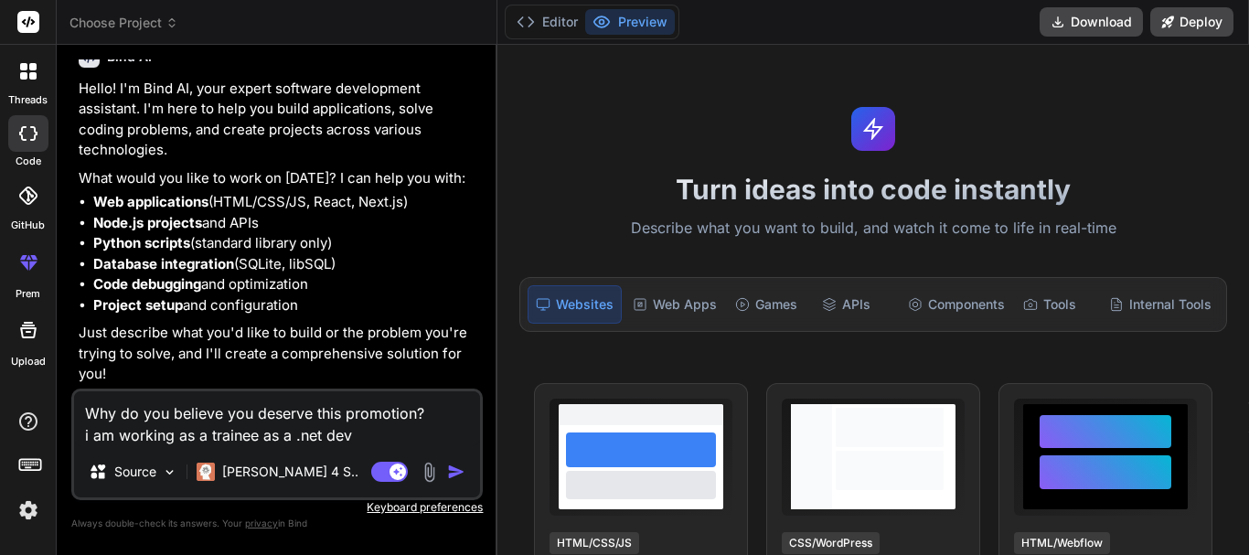
type textarea "x"
type textarea "Why do you believe you deserve this promotion? i am working as a trainee as a .…"
type textarea "x"
type textarea "Why do you believe you deserve this promotion? i am working as a trainee as a .…"
type textarea "x"
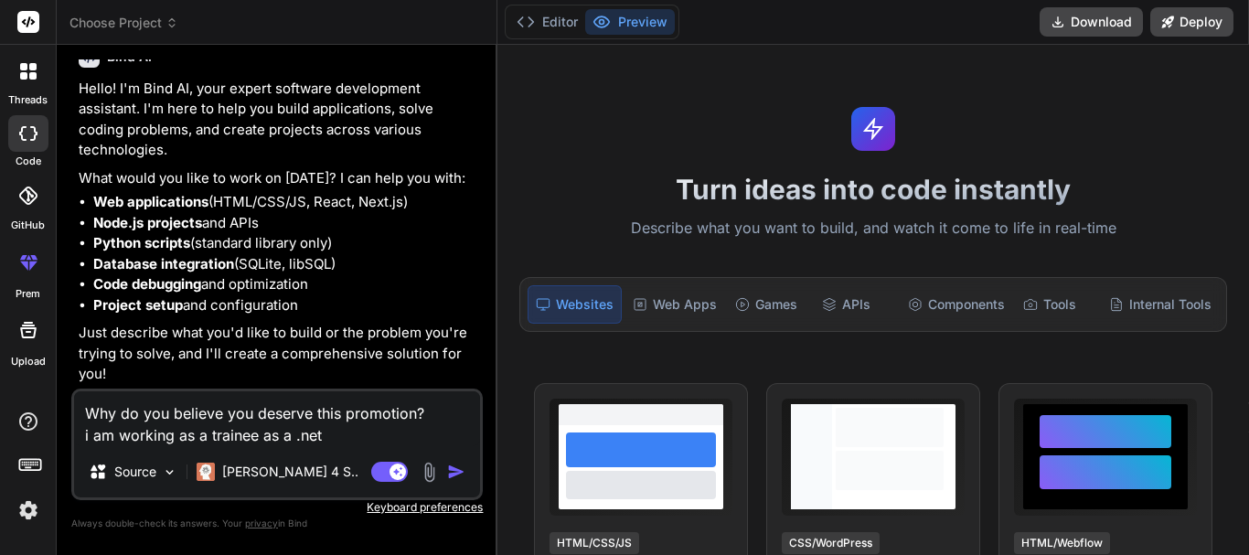
type textarea "Why do you believe you deserve this promotion? i am working as a trainee as a .…"
type textarea "x"
type textarea "Why do you believe you deserve this promotion? i am working as a trainee as a .…"
type textarea "x"
type textarea "Why do you believe you deserve this promotion? i am working as a trainee as a .n"
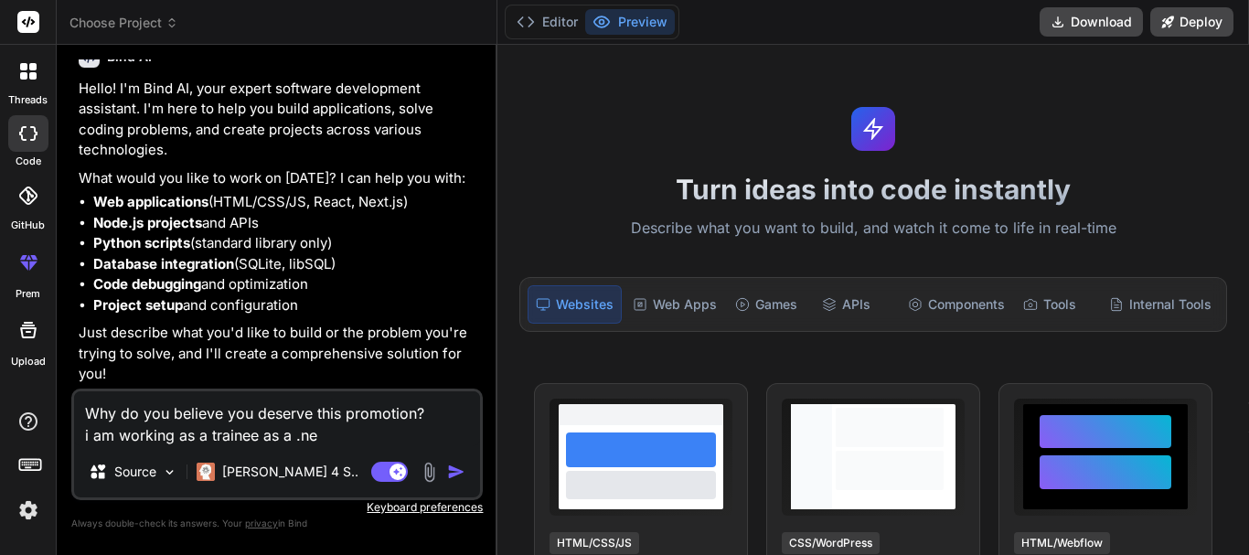
type textarea "x"
type textarea "Why do you believe you deserve this promotion? i am working as a trainee as a ."
type textarea "x"
type textarea "Why do you believe you deserve this promotion? i am working as a trainee as a"
type textarea "x"
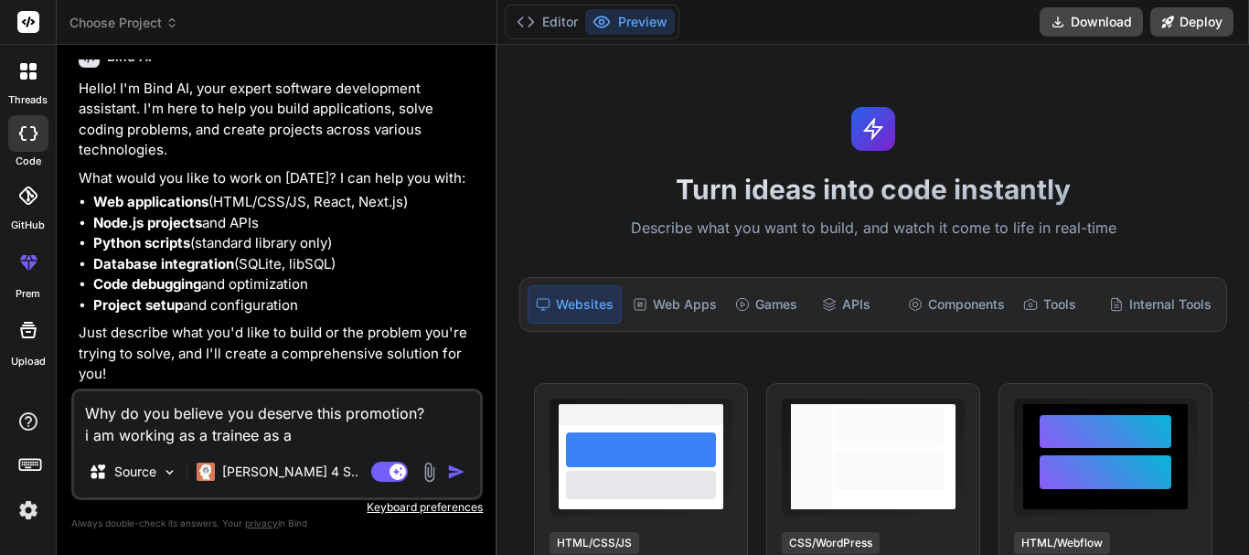
type textarea "Why do you believe you deserve this promotion? i am working as a trainee as a"
type textarea "x"
type textarea "Why do you believe you deserve this promotion? i am working as a trainee as"
type textarea "x"
type textarea "Why do you believe you deserve this promotion? i am working as a trainee as"
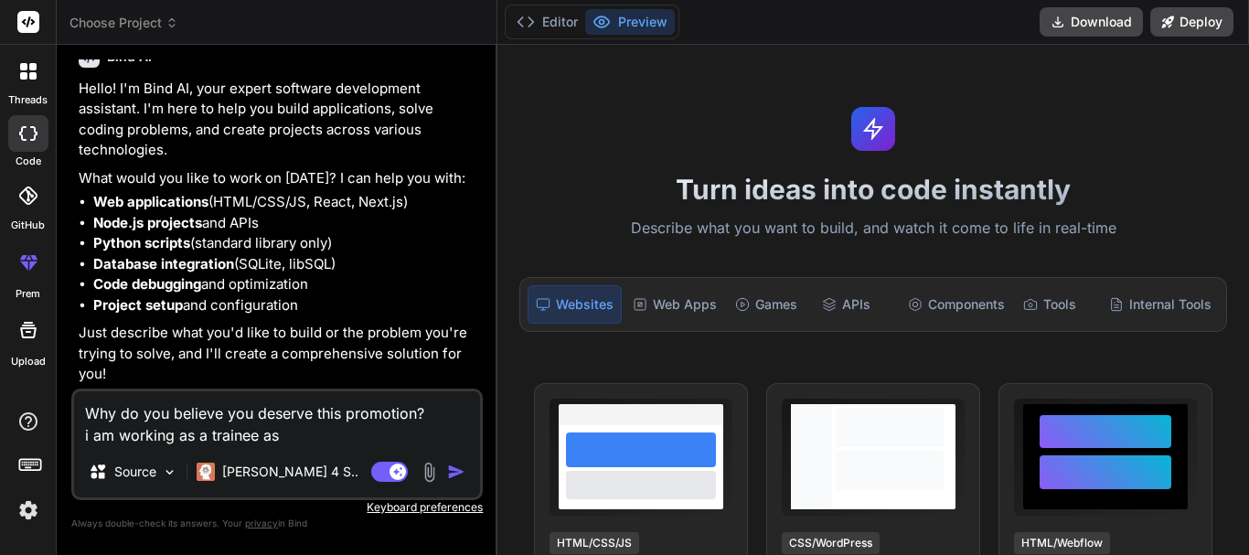
type textarea "x"
type textarea "Why do you believe you deserve this promotion? i am working as a trainee a"
type textarea "x"
type textarea "Why do you believe you deserve this promotion? i am working as a trainee"
type textarea "x"
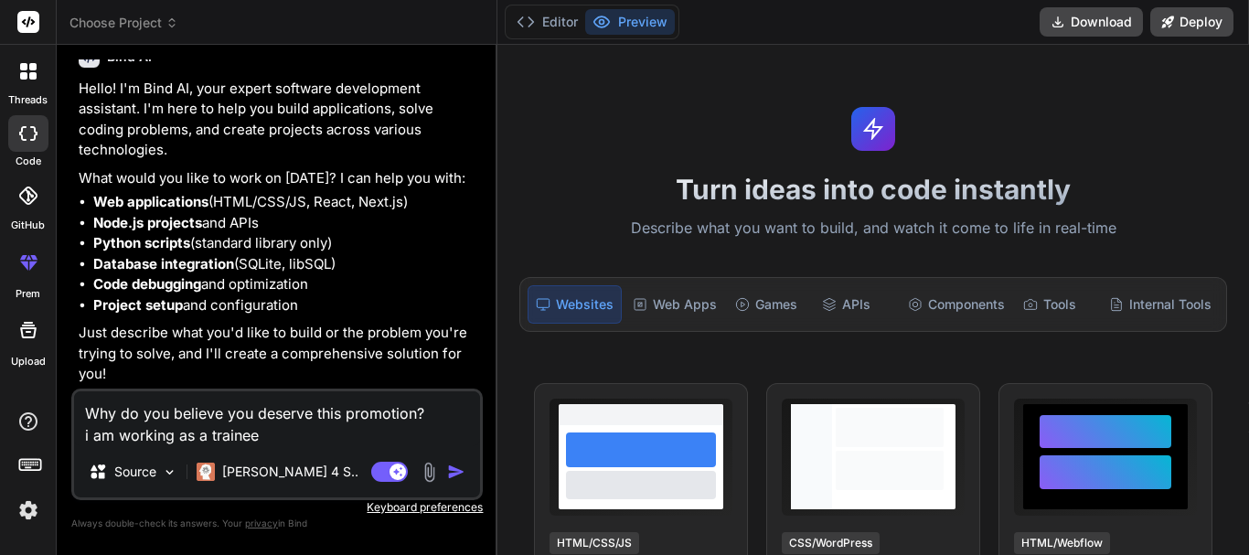
type textarea "Why do you believe you deserve this promotion? i am working as a trainee w"
type textarea "x"
type textarea "Why do you believe you deserve this promotion? i am working as a trainee wi"
type textarea "x"
type textarea "Why do you believe you deserve this promotion? i am working as a trainee wit"
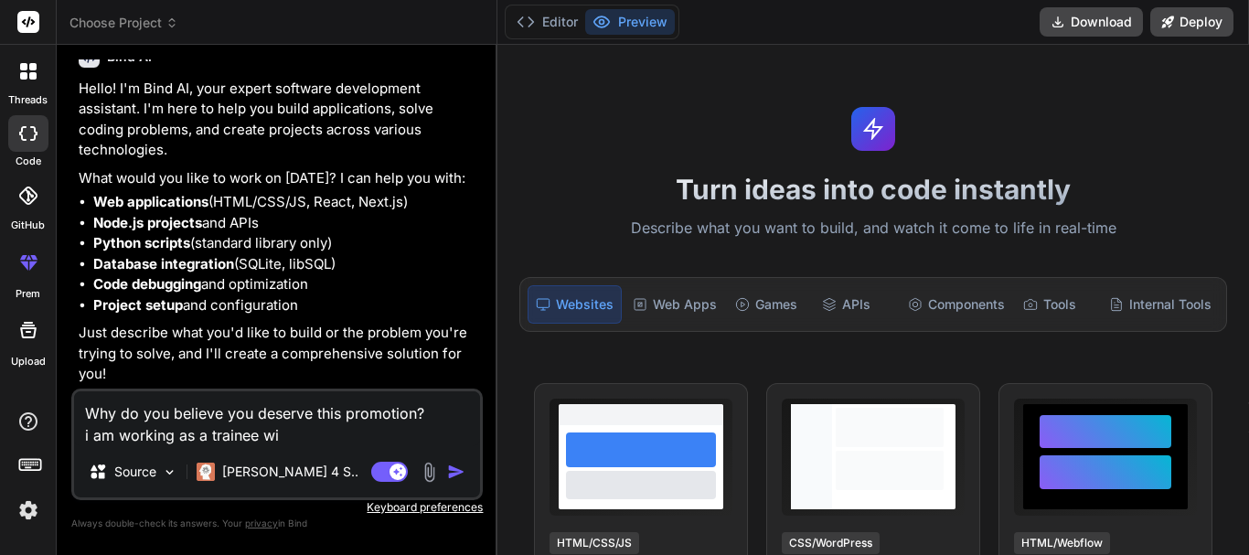
type textarea "x"
type textarea "Why do you believe you deserve this promotion? i am working as a trainee with"
type textarea "x"
type textarea "Why do you believe you deserve this promotion? i am working as a trainee with"
type textarea "x"
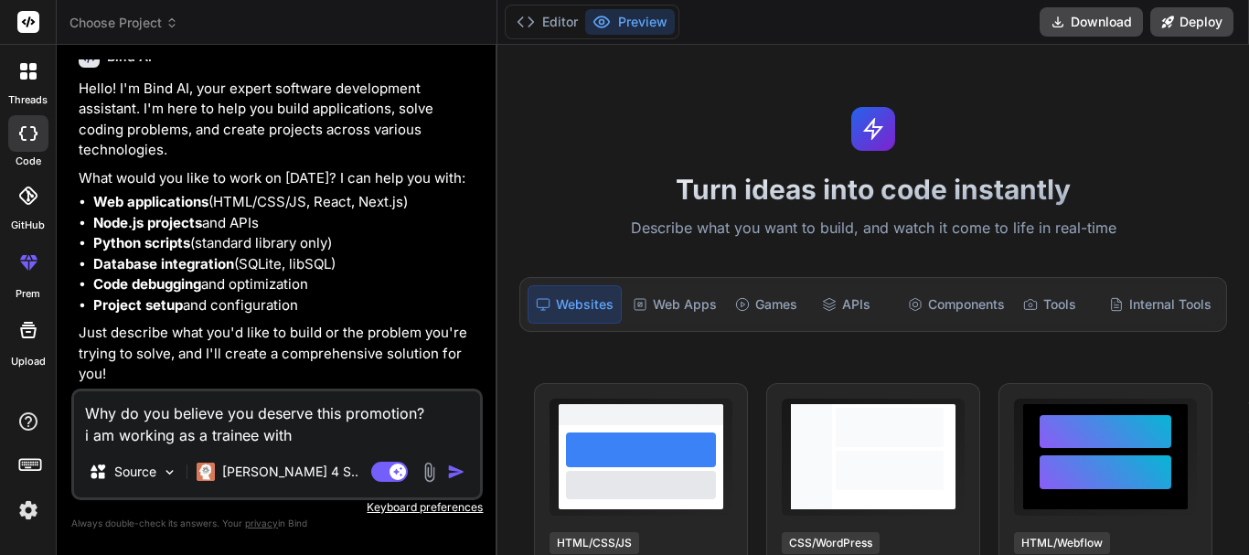
type textarea "Why do you believe you deserve this promotion? i am working as a trainee with ."
type textarea "x"
type textarea "Why do you believe you deserve this promotion? i am working as a trainee with .n"
type textarea "x"
type textarea "Why do you believe you deserve this promotion? i am working as a trainee with .…"
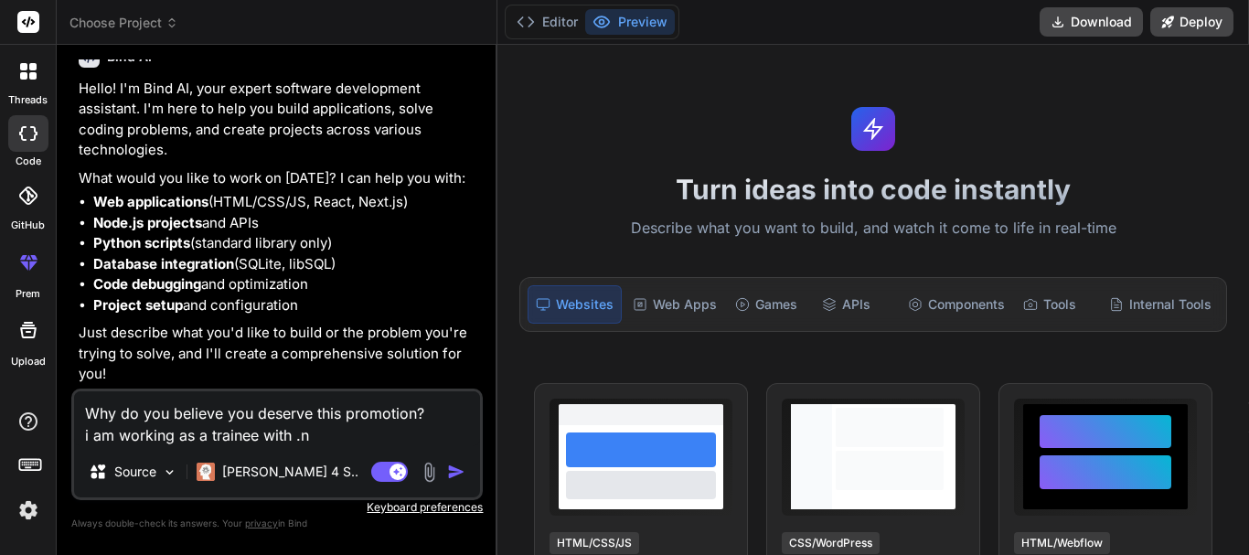
type textarea "x"
type textarea "Why do you believe you deserve this promotion? i am working as a trainee with .…"
type textarea "x"
type textarea "Why do you believe you deserve this promotion? i am working as a trainee with .…"
type textarea "x"
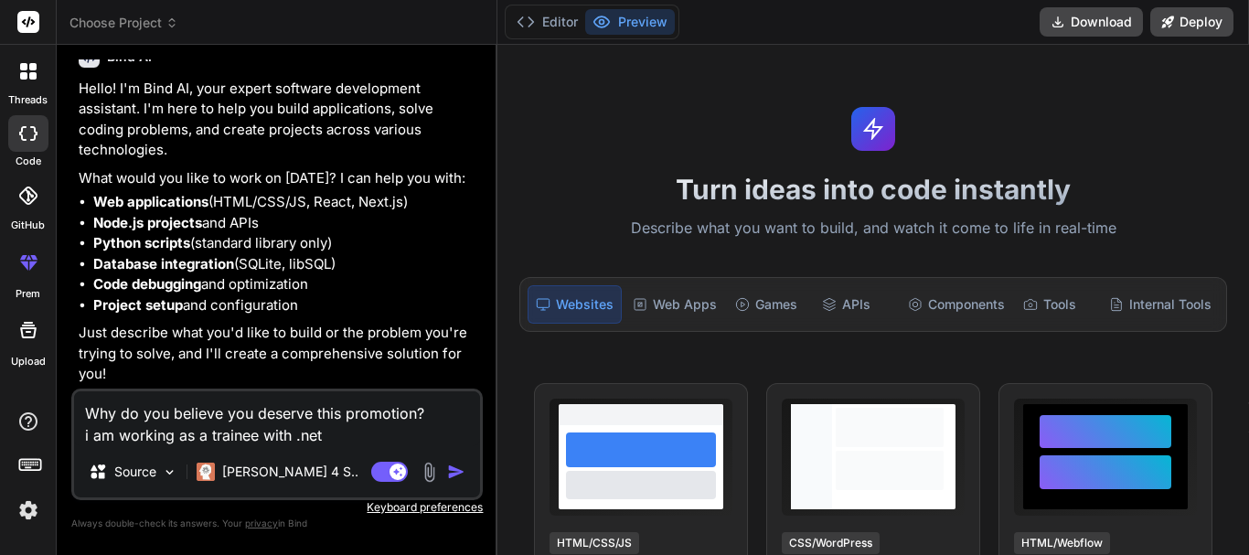
type textarea "Why do you believe you deserve this promotion? i am working as a trainee with .…"
type textarea "x"
type textarea "Why do you believe you deserve this promotion? i am working as a trainee with .…"
type textarea "x"
type textarea "Why do you believe you deserve this promotion? i am working as a trainee with .…"
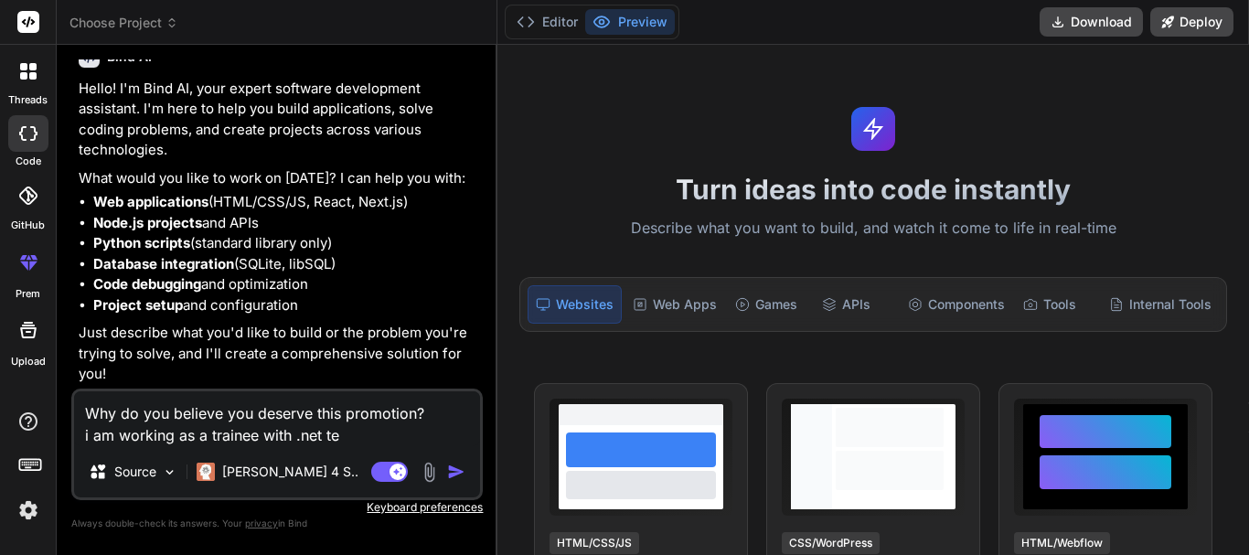
type textarea "x"
type textarea "Why do you believe you deserve this promotion? i am working as a trainee with .…"
type textarea "x"
type textarea "Why do you believe you deserve this promotion? i am working as a trainee with .…"
type textarea "x"
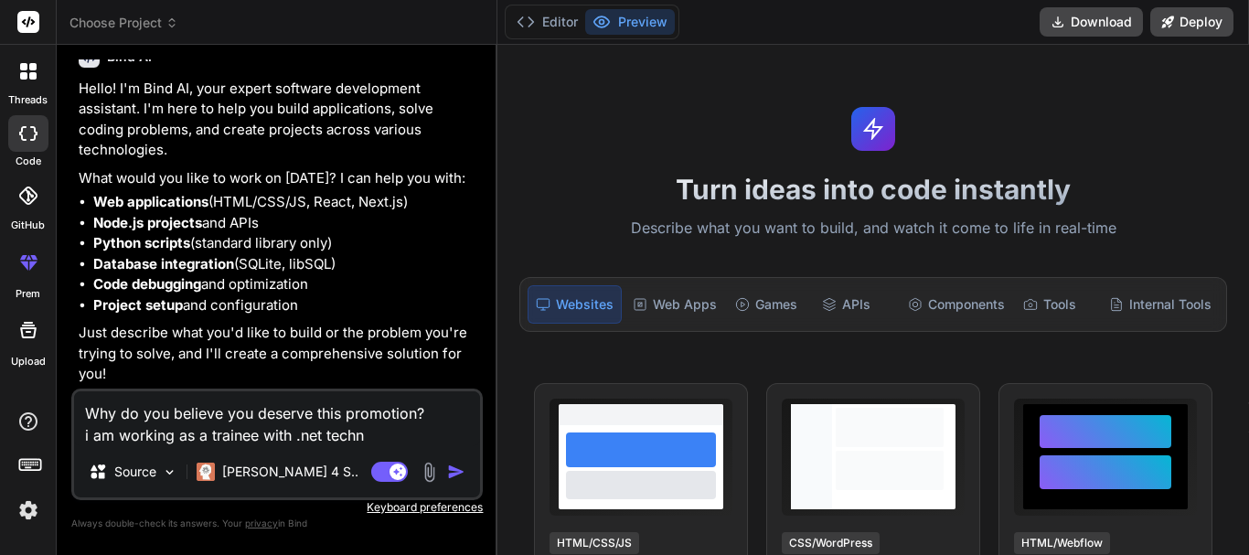
type textarea "Why do you believe you deserve this promotion? i am working as a trainee with .…"
type textarea "x"
type textarea "Why do you believe you deserve this promotion? i am working as a trainee with .…"
type textarea "x"
type textarea "Why do you believe you deserve this promotion? i am working as a trainee with .…"
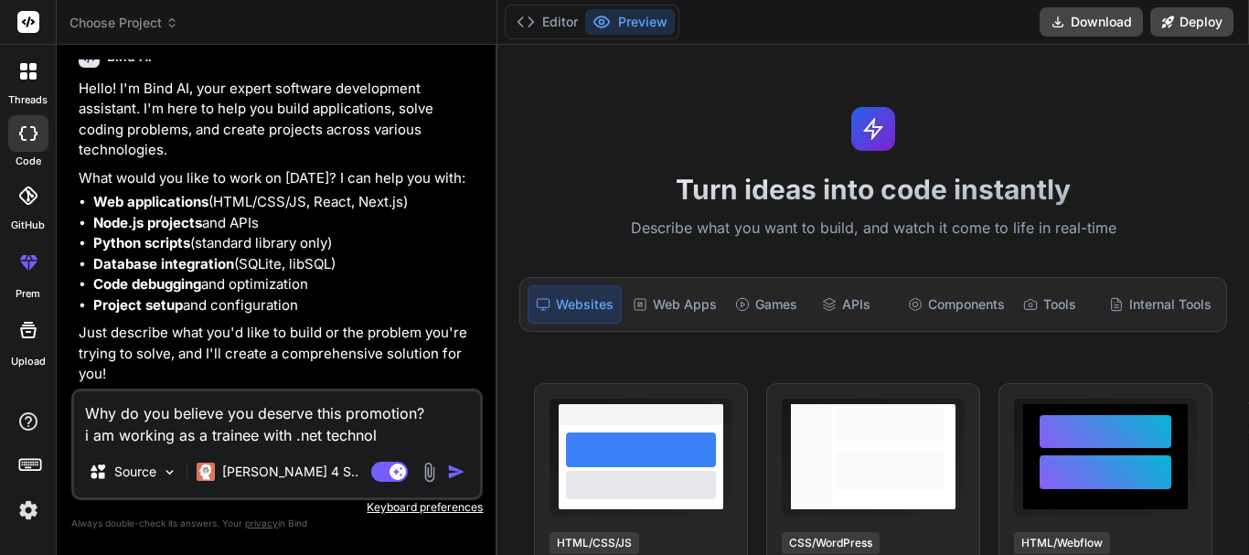
type textarea "x"
type textarea "Why do you believe you deserve this promotion? i am working as a trainee with .…"
type textarea "x"
type textarea "Why do you believe you deserve this promotion? i am working as a trainee with .…"
type textarea "x"
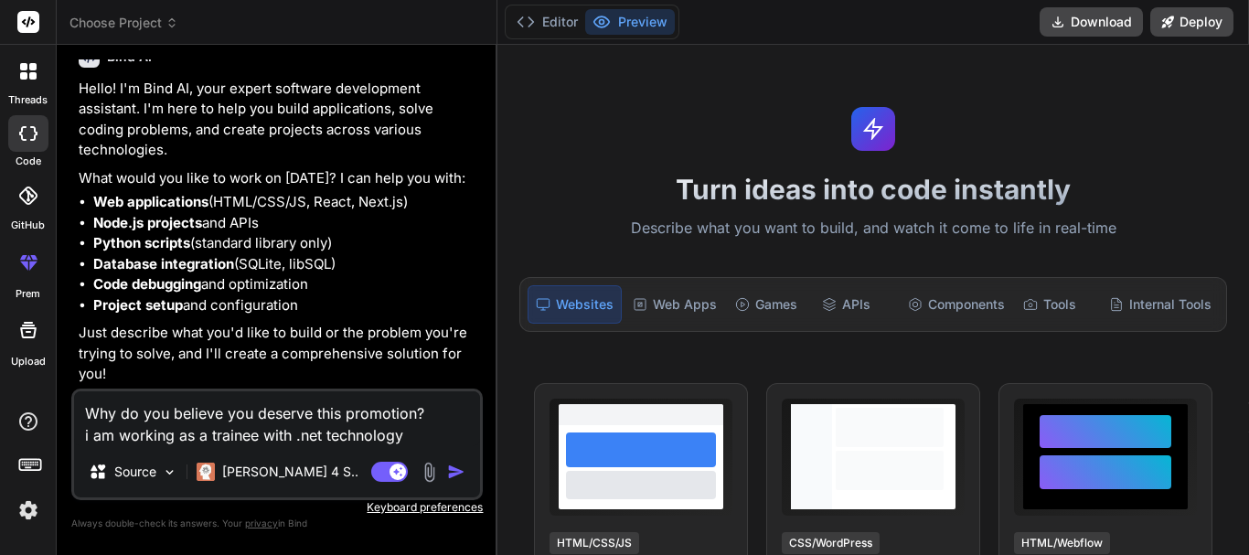
type textarea "Why do you believe you deserve this promotion? i am working as a trainee with .…"
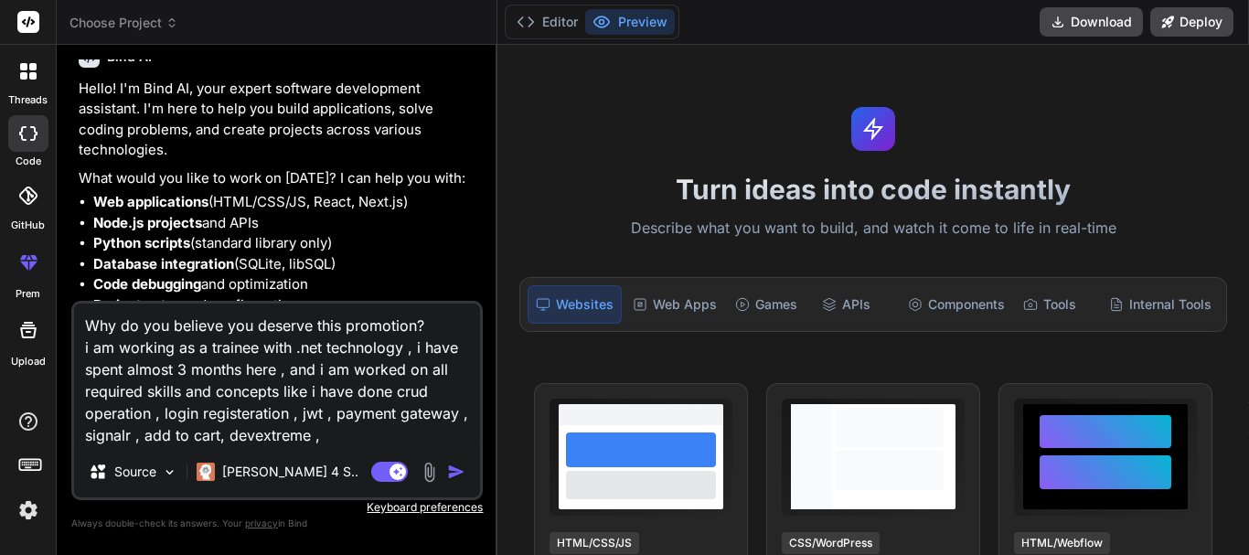
drag, startPoint x: 426, startPoint y: 328, endPoint x: 74, endPoint y: 319, distance: 352.1
click at [74, 319] on textarea "Why do you believe you deserve this promotion? i am working as a trainee with .…" at bounding box center [277, 375] width 406 height 143
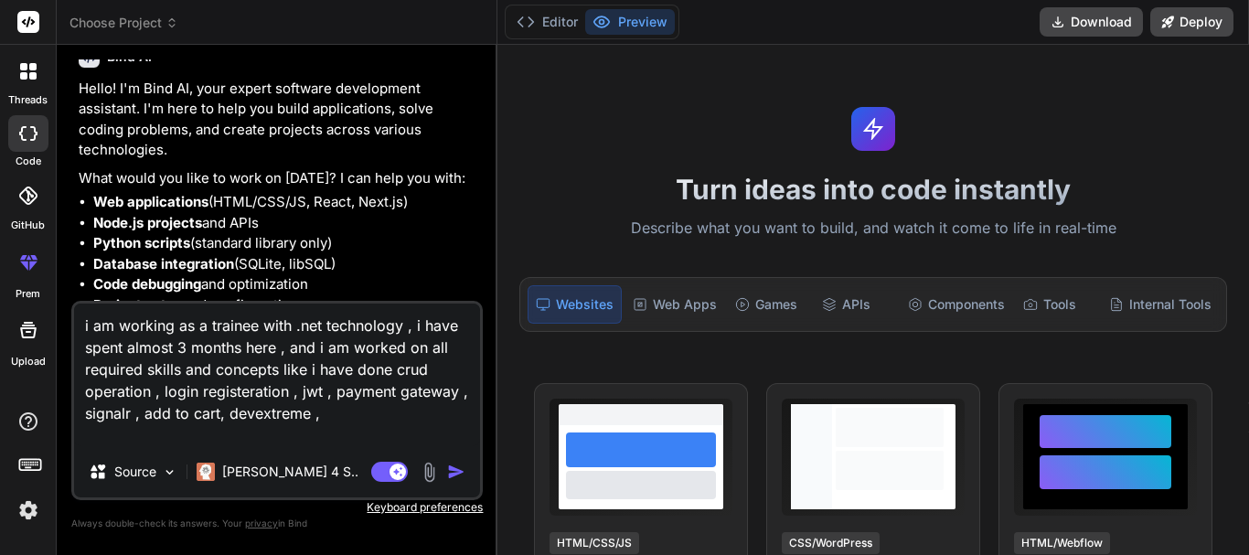
click at [358, 437] on textarea "i am working as a trainee with .net technology , i have spent almost 3 months h…" at bounding box center [277, 375] width 406 height 143
paste textarea "Why do you believe you deserve this promotion?"
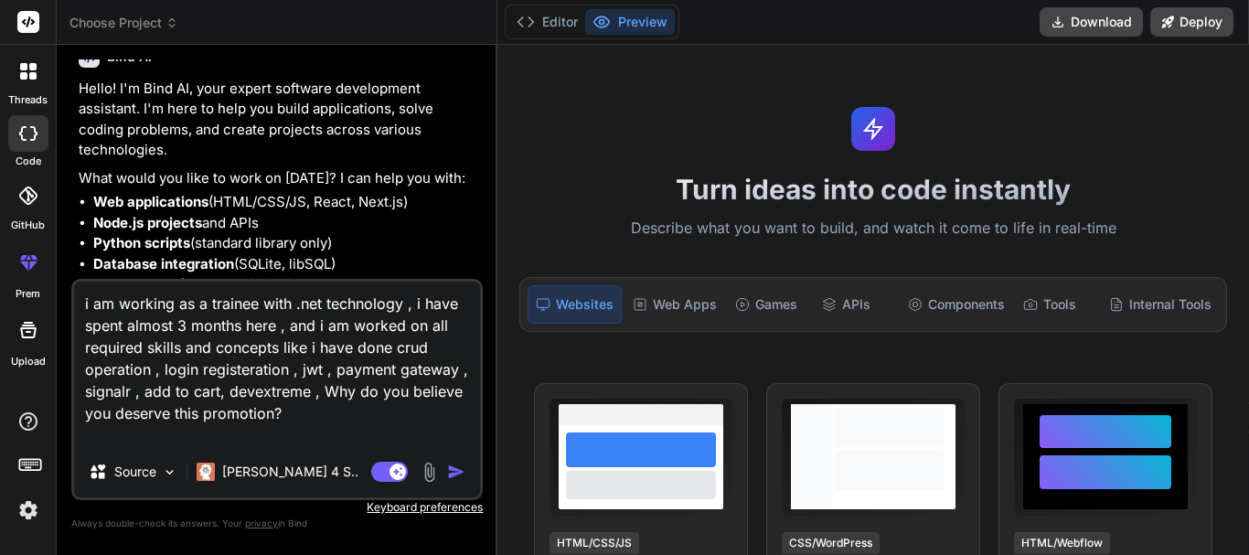
click at [464, 414] on textarea "i am working as a trainee with .net technology , i have spent almost 3 months h…" at bounding box center [277, 364] width 406 height 165
click at [319, 412] on textarea "i am working as a trainee with .net technology , i have spent almost 3 months h…" at bounding box center [277, 364] width 406 height 165
click at [319, 413] on textarea "i am working as a trainee with .net technology , i have spent almost 3 months h…" at bounding box center [277, 364] width 406 height 165
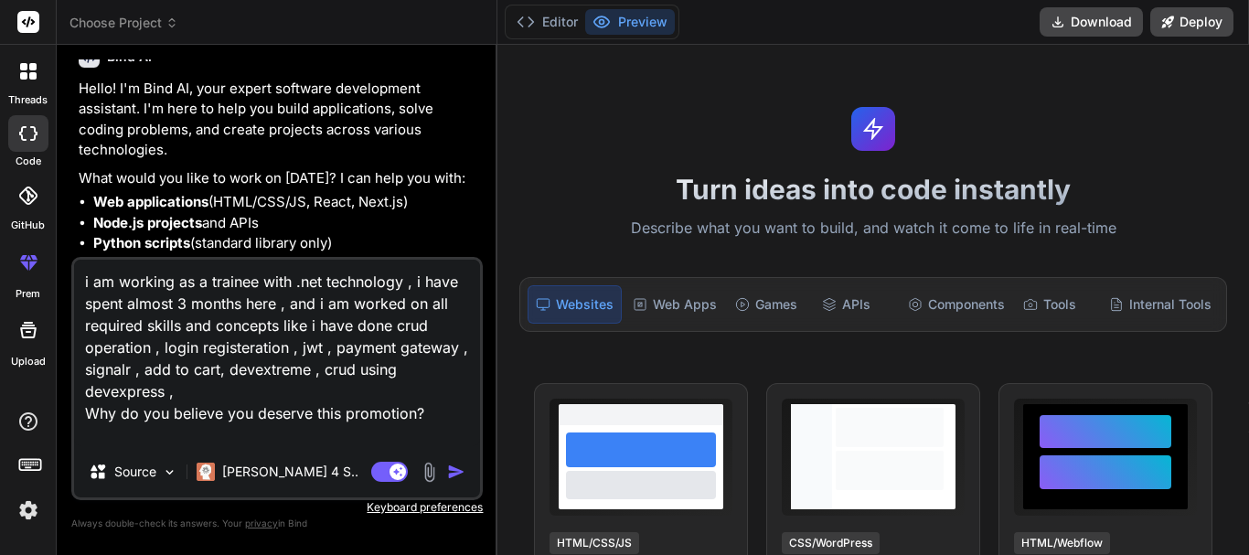
click at [325, 371] on textarea "i am working as a trainee with .net technology , i have spent almost 3 months h…" at bounding box center [277, 353] width 406 height 187
click at [194, 410] on textarea "i am working as a trainee with .net technology , i have spent almost 3 months h…" at bounding box center [277, 353] width 406 height 187
click at [368, 368] on textarea "i am working as a trainee with .net technology , i have spent almost 3 months h…" at bounding box center [277, 353] width 406 height 187
click at [426, 419] on textarea "i am working as a trainee with .net technology , i have spent almost 3 months h…" at bounding box center [277, 353] width 406 height 187
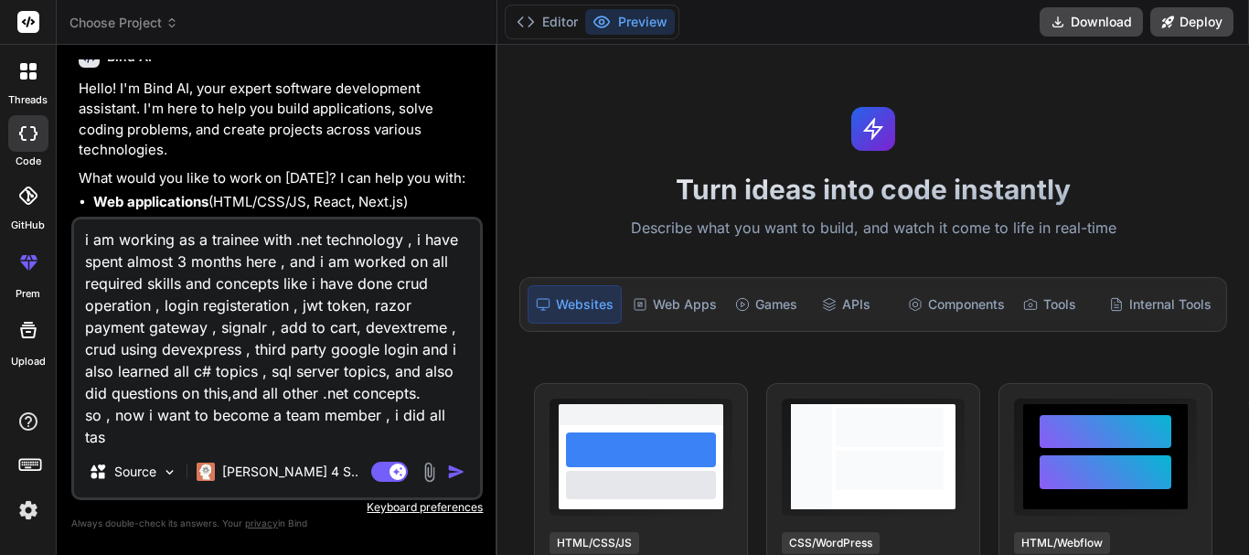
scroll to position [24, 0]
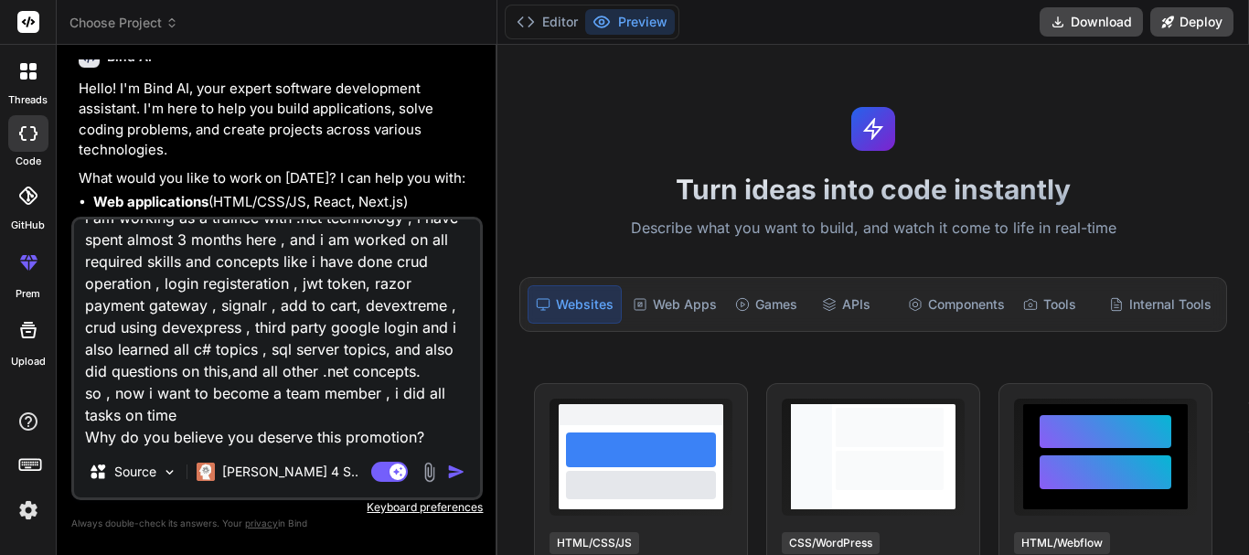
click at [431, 392] on textarea "i am working as a trainee with .net technology , i have spent almost 3 months h…" at bounding box center [277, 332] width 406 height 227
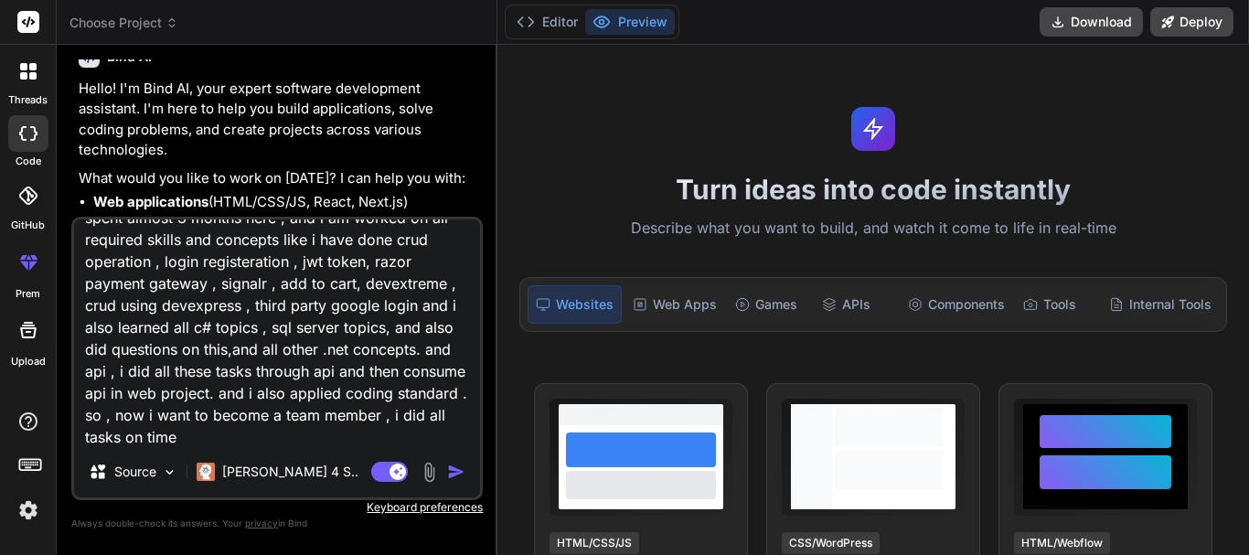
scroll to position [113, 0]
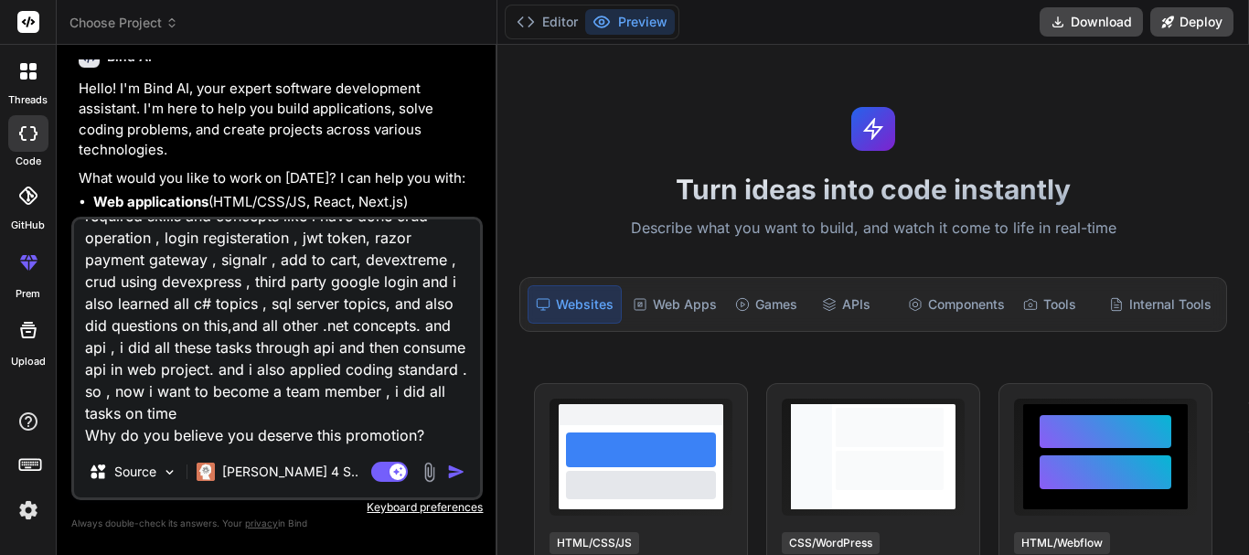
click at [199, 421] on textarea "i am working as a trainee with .net technology , i have spent almost 3 months h…" at bounding box center [277, 332] width 406 height 227
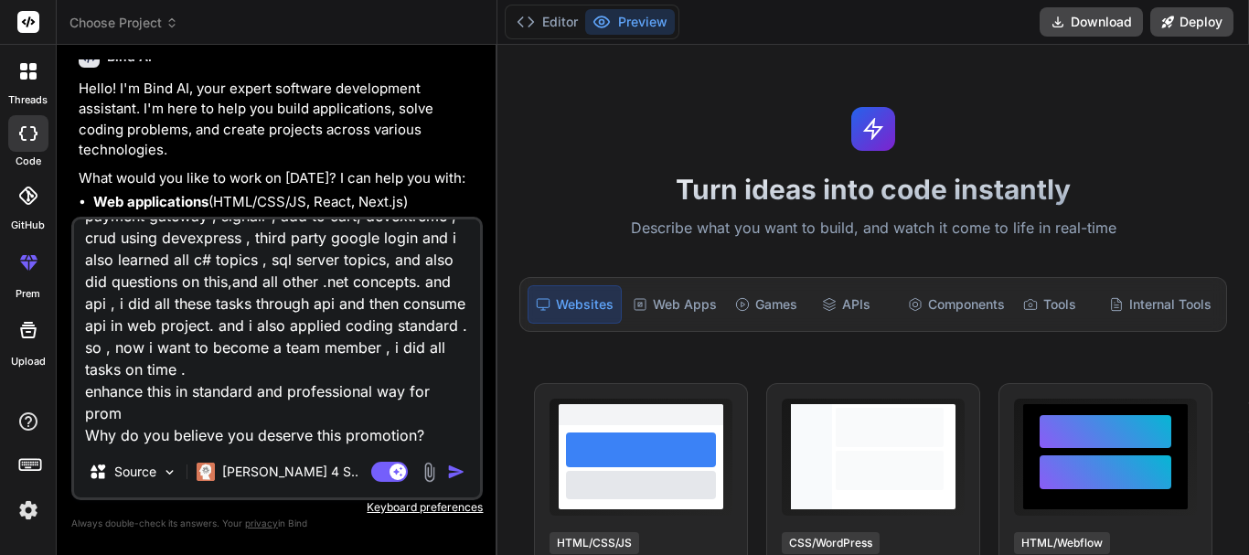
scroll to position [133, 0]
click at [451, 471] on img "button" at bounding box center [456, 472] width 18 height 18
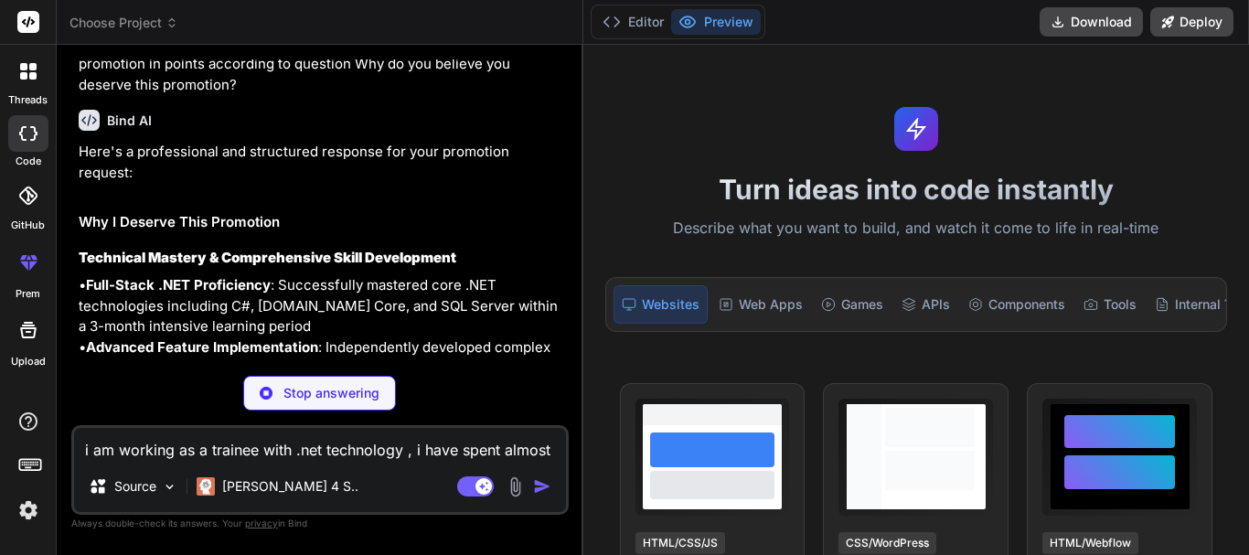
scroll to position [586, 0]
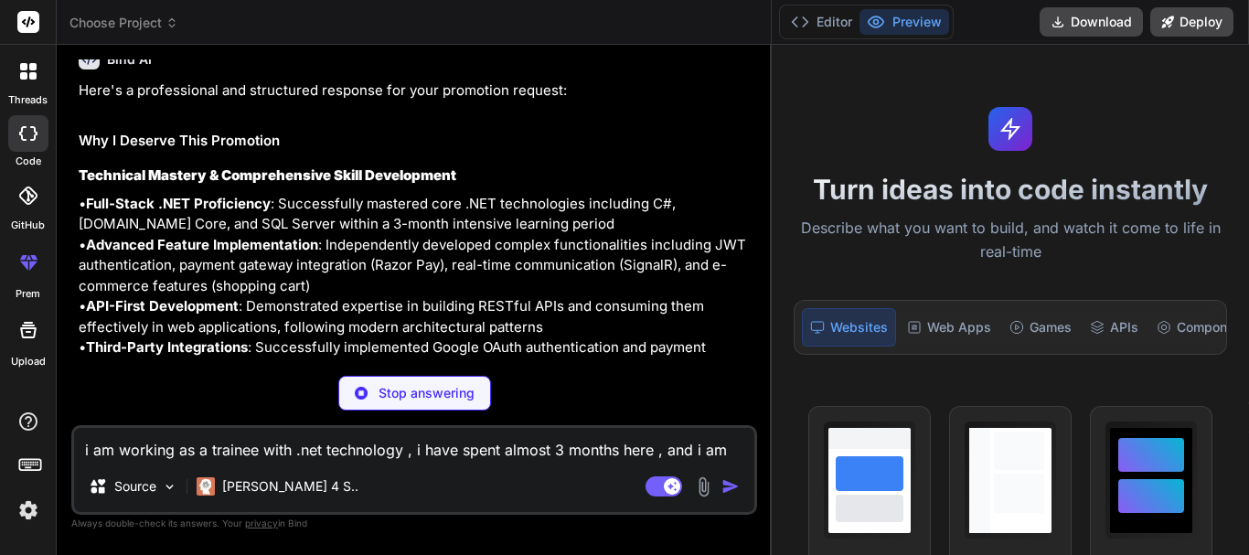
drag, startPoint x: 496, startPoint y: 240, endPoint x: 851, endPoint y: 243, distance: 355.7
click at [851, 243] on div "threads code GitHub prem Upload Choose Project Created with Pixso. Bind AI Web …" at bounding box center [624, 277] width 1249 height 555
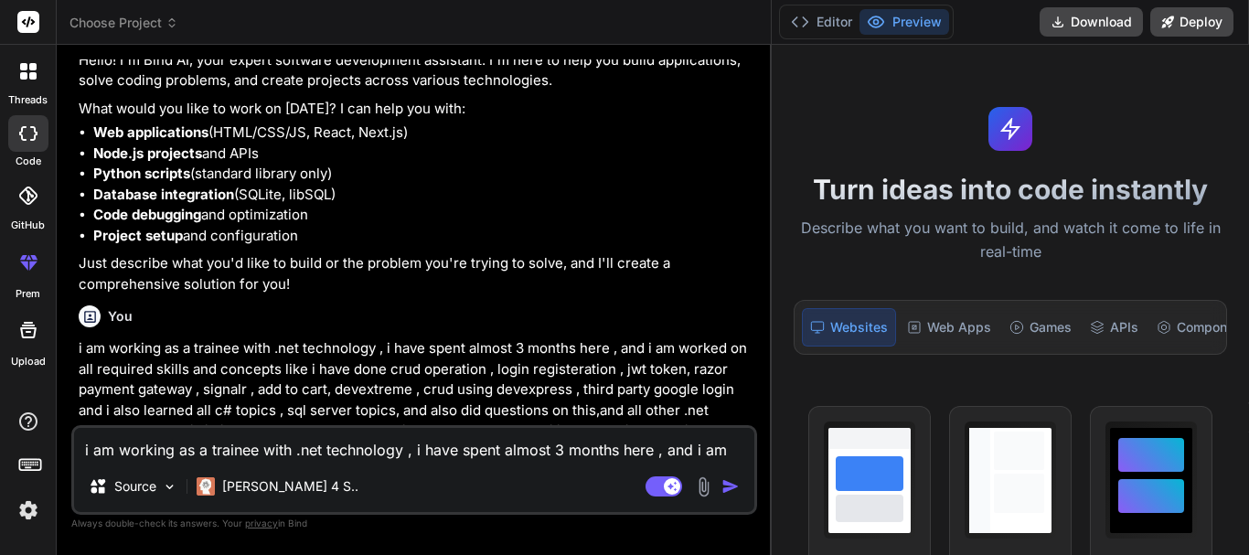
scroll to position [208, 0]
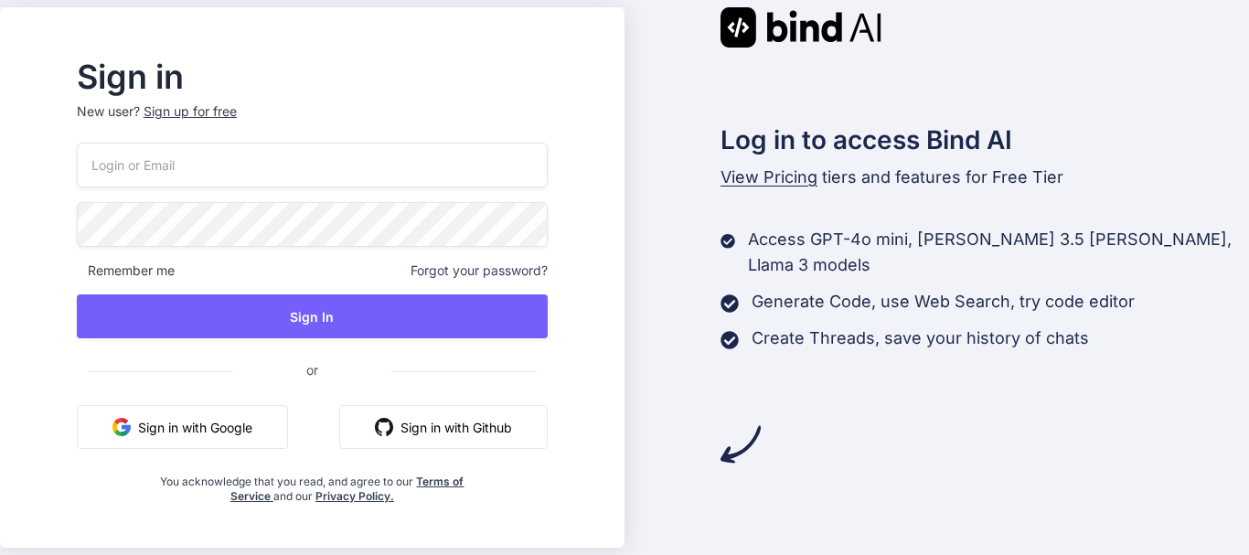
click at [290, 165] on input "email" at bounding box center [312, 165] width 471 height 45
type input "priyanka@yopmail.com"
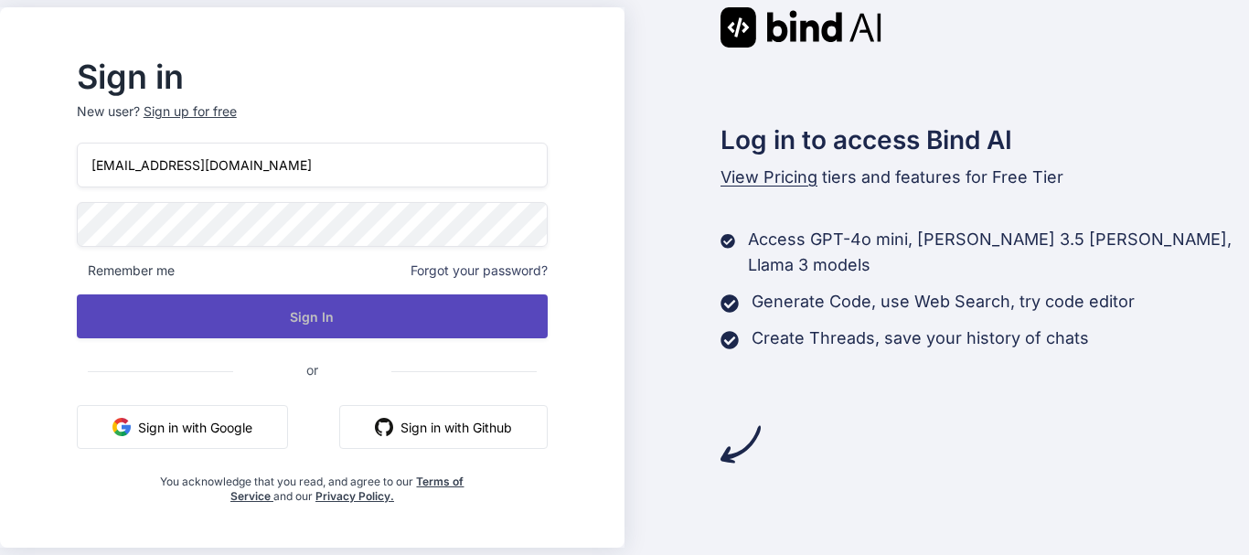
click at [321, 314] on button "Sign In" at bounding box center [312, 316] width 471 height 44
